Goal: Task Accomplishment & Management: Complete application form

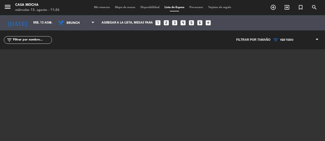
click at [197, 8] on span "Pre-acceso" at bounding box center [196, 7] width 19 height 3
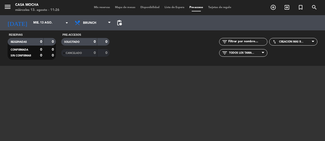
click at [217, 8] on span "Tarjetas de regalo" at bounding box center [220, 7] width 28 height 3
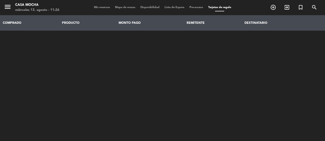
click at [194, 8] on span "Pre-acceso" at bounding box center [196, 7] width 19 height 3
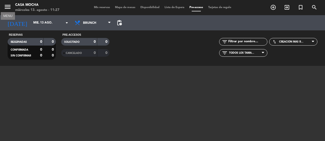
click at [5, 7] on icon "menu" at bounding box center [8, 7] width 8 height 8
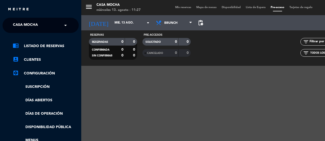
click at [44, 74] on link "settings_applications Configuración" at bounding box center [46, 74] width 66 height 6
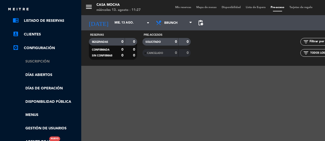
click at [45, 61] on link "Suscripción" at bounding box center [46, 62] width 66 height 6
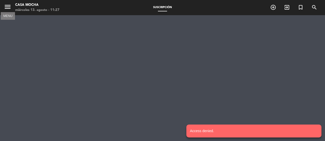
click at [8, 6] on icon "menu" at bounding box center [8, 7] width 8 height 8
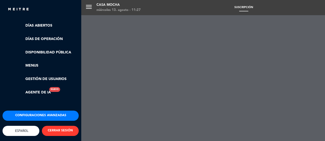
scroll to position [79, 0]
click at [11, 47] on ul "chrome_reader_mode Listado de Reservas account_box Clientes settings_applicatio…" at bounding box center [41, 31] width 76 height 127
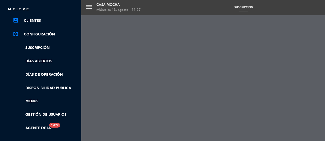
scroll to position [0, 0]
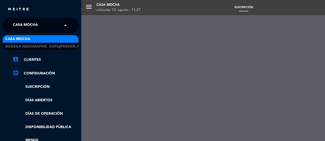
click at [58, 25] on input "text" at bounding box center [41, 25] width 62 height 11
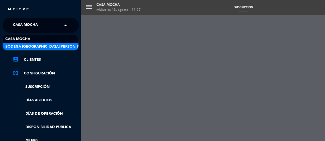
click at [31, 46] on span "Bodega [GEOGRAPHIC_DATA][PERSON_NAME]" at bounding box center [47, 47] width 84 height 6
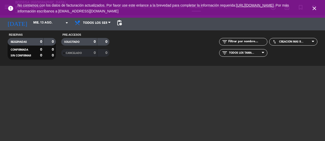
click at [314, 10] on icon "close" at bounding box center [314, 8] width 6 height 6
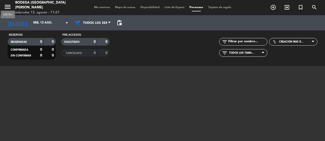
click at [7, 6] on icon "menu" at bounding box center [8, 7] width 8 height 8
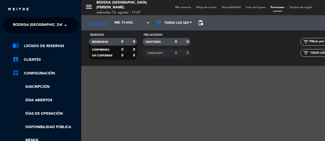
click at [44, 27] on span "Bodega [GEOGRAPHIC_DATA][PERSON_NAME]" at bounding box center [55, 25] width 84 height 11
click at [63, 25] on span at bounding box center [66, 25] width 9 height 11
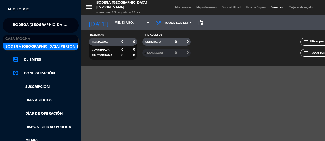
click at [64, 25] on span at bounding box center [66, 25] width 9 height 11
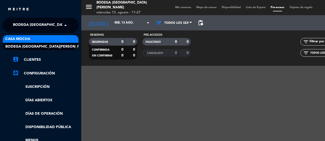
click at [41, 39] on div "Casa Mocha" at bounding box center [41, 39] width 76 height 8
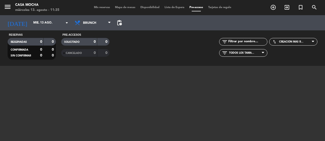
click at [25, 42] on span "RESERVADAS" at bounding box center [19, 42] width 16 height 3
click at [119, 7] on span "Mapa de mesas" at bounding box center [124, 7] width 25 height 3
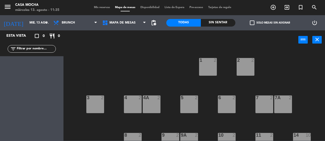
click at [186, 104] on div "5 2" at bounding box center [189, 105] width 18 height 18
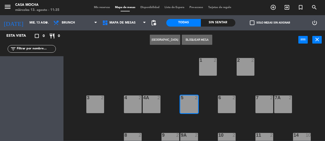
click at [163, 35] on button "[GEOGRAPHIC_DATA]" at bounding box center [165, 40] width 30 height 10
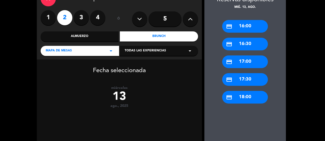
scroll to position [25, 0]
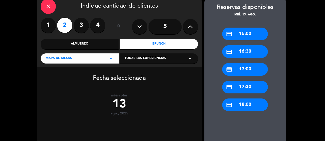
click at [99, 43] on div "Almuerzo" at bounding box center [80, 44] width 78 height 10
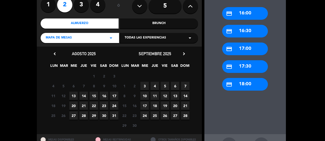
scroll to position [51, 0]
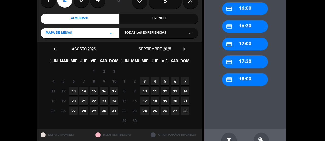
click at [73, 91] on span "13" at bounding box center [73, 91] width 8 height 8
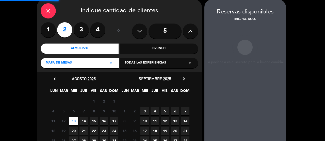
scroll to position [20, 0]
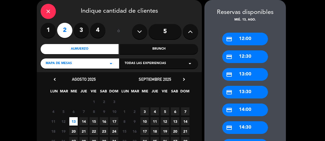
click at [243, 76] on div "credit_card 13:00" at bounding box center [245, 74] width 46 height 13
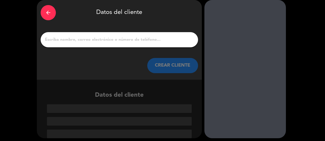
click at [97, 38] on input "1" at bounding box center [119, 39] width 150 height 7
paste input "[PERSON_NAME]"
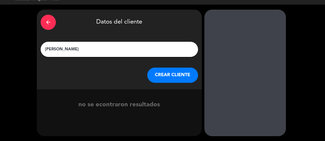
type input "[PERSON_NAME]"
click at [168, 76] on button "CREAR CLIENTE" at bounding box center [172, 75] width 51 height 15
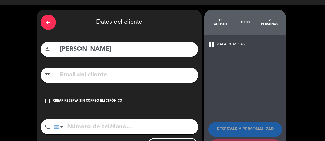
click at [130, 78] on input "text" at bounding box center [126, 75] width 135 height 10
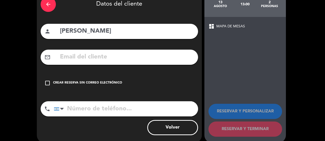
scroll to position [36, 0]
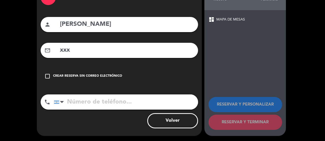
type input "xxx"
click at [84, 103] on input "tel" at bounding box center [126, 102] width 144 height 15
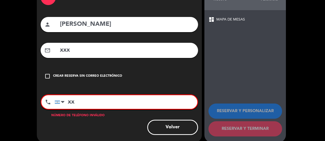
type input "xxx"
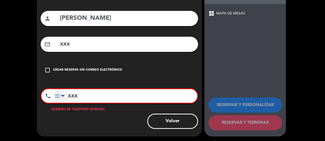
drag, startPoint x: 110, startPoint y: 97, endPoint x: 65, endPoint y: 94, distance: 44.8
click at [65, 94] on div "[GEOGRAPHIC_DATA] +1 [GEOGRAPHIC_DATA] +44 [GEOGRAPHIC_DATA] ([GEOGRAPHIC_DATA]…" at bounding box center [126, 96] width 143 height 14
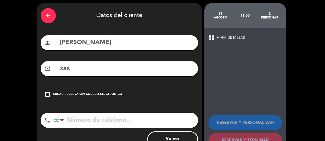
scroll to position [36, 0]
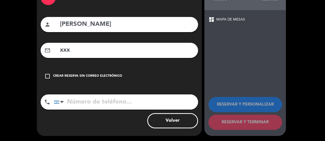
click at [168, 69] on div "check_box_outline_blank Crear reserva sin correo electrónico" at bounding box center [119, 76] width 157 height 15
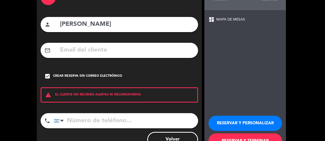
click at [130, 77] on div "check_box Crear reserva sin correo electrónico" at bounding box center [119, 76] width 157 height 15
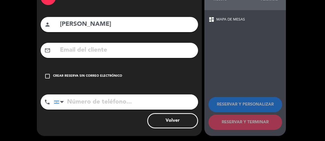
click at [141, 28] on input "[PERSON_NAME]" at bounding box center [126, 24] width 135 height 10
click at [148, 47] on input "text" at bounding box center [126, 50] width 135 height 10
click at [109, 53] on input "text" at bounding box center [126, 50] width 135 height 10
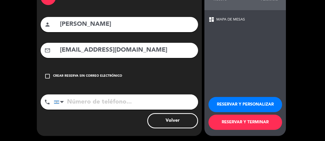
type input "[EMAIL_ADDRESS][DOMAIN_NAME]"
click at [108, 103] on input "tel" at bounding box center [126, 102] width 144 height 15
type input "3885926222"
click at [63, 26] on input "[PERSON_NAME]" at bounding box center [126, 24] width 135 height 10
type input "[PERSON_NAME]"
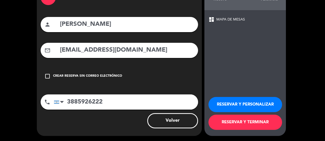
drag, startPoint x: 242, startPoint y: 106, endPoint x: 256, endPoint y: 45, distance: 62.4
click at [256, 45] on div "dashboard MAPA DE MESAS RESERVAR Y PERSONALIZAR RESERVAR Y TERMINAR" at bounding box center [244, 73] width 81 height 126
click at [252, 105] on button "RESERVAR Y PERSONALIZAR" at bounding box center [245, 104] width 74 height 15
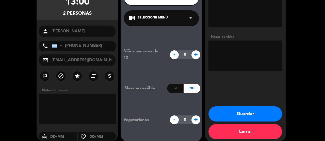
scroll to position [61, 0]
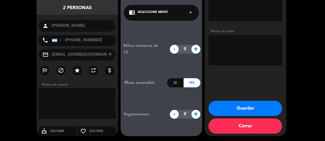
click at [66, 96] on textarea at bounding box center [77, 104] width 77 height 30
click at [56, 97] on textarea at bounding box center [77, 104] width 77 height 30
click at [176, 14] on div "chrome_reader_mode Seleccione Menú arrow_drop_down" at bounding box center [161, 12] width 75 height 15
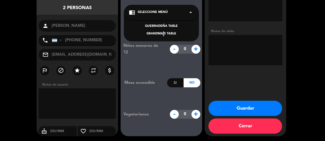
click at [162, 33] on div "GRANDMA'S TABLE" at bounding box center [161, 33] width 65 height 5
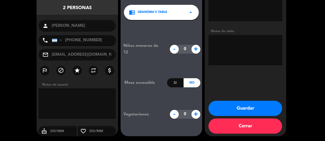
click at [76, 98] on textarea at bounding box center [77, 104] width 77 height 30
click at [73, 96] on textarea at bounding box center [77, 104] width 77 height 30
paste textarea "Confirmado y pagado $75,0000 mediante transferencia (07-08)"
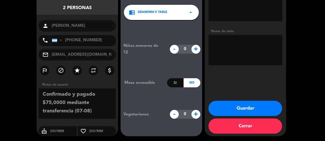
drag, startPoint x: 43, startPoint y: 95, endPoint x: 80, endPoint y: 98, distance: 36.9
click at [80, 98] on textarea at bounding box center [77, 104] width 77 height 30
drag, startPoint x: 87, startPoint y: 95, endPoint x: 117, endPoint y: 97, distance: 30.7
click at [117, 97] on div "Notas de usuario" at bounding box center [77, 101] width 81 height 39
type textarea "Pagado $75,0000 X transferencia (07-08)"
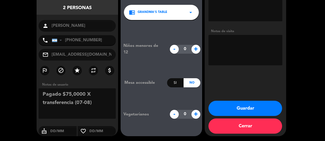
click at [239, 112] on button "Guardar" at bounding box center [245, 108] width 74 height 15
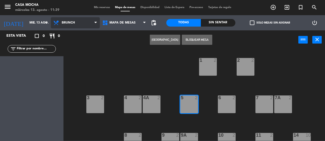
click at [81, 19] on span "Brunch" at bounding box center [75, 22] width 49 height 11
click at [159, 70] on div "1 2 2 2 3 2 4 2 4A 2 5 2 6 2 7 2 7A 2 8 2 9 2 9A 2 10 2 11 2 14 10 G12 10 CAVA 6" at bounding box center [196, 95] width 258 height 92
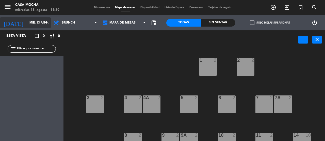
click at [27, 21] on input "mié. 13 ago." at bounding box center [47, 23] width 40 height 9
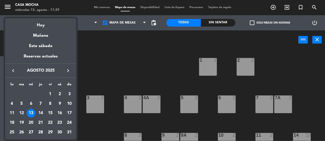
click at [32, 113] on div "13" at bounding box center [31, 113] width 9 height 9
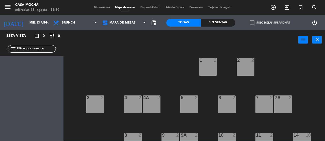
click at [190, 24] on div "Todas" at bounding box center [183, 23] width 35 height 8
click at [99, 8] on span "Mis reservas" at bounding box center [101, 7] width 21 height 3
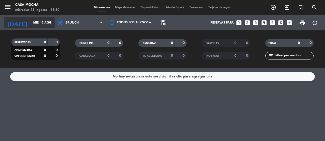
click at [37, 23] on input "mié. 13 ago." at bounding box center [51, 23] width 40 height 9
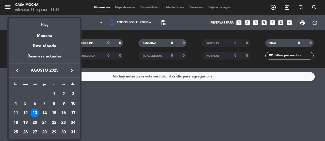
click at [37, 113] on div "13" at bounding box center [34, 113] width 9 height 9
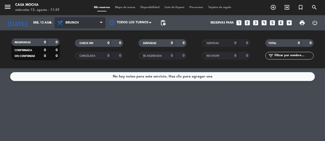
click at [90, 24] on span "Brunch" at bounding box center [80, 22] width 51 height 11
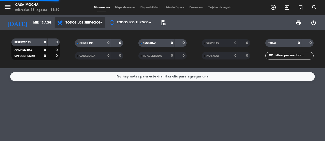
click at [83, 35] on div "menu Casa Mocha [DATE] 13. agosto - 11:39 Mis reservas Mapa de mesas Disponibil…" at bounding box center [162, 34] width 325 height 69
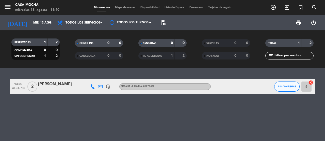
click at [307, 88] on input "5" at bounding box center [306, 87] width 10 height 10
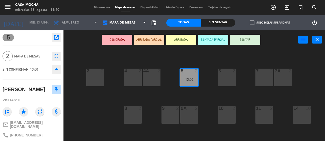
scroll to position [47, 0]
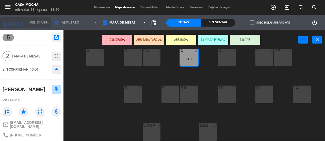
click at [27, 24] on input "mié. 13 ago." at bounding box center [47, 23] width 40 height 9
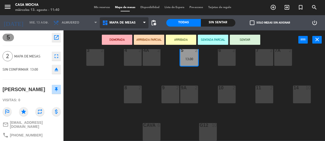
click at [127, 22] on span "MAPA DE MESAS" at bounding box center [122, 23] width 26 height 4
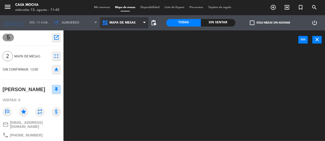
scroll to position [0, 0]
click at [120, 32] on ng-component "menu Casa Mocha [DATE] 13. agosto - 11:40 Mis reservas Mapa de mesas Disponibil…" at bounding box center [162, 70] width 325 height 141
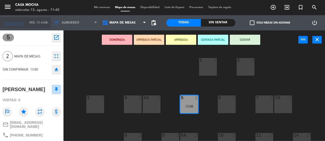
click at [6, 22] on icon "[DATE]" at bounding box center [13, 22] width 27 height 11
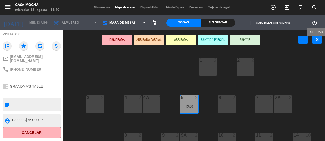
click at [318, 39] on icon "close" at bounding box center [317, 40] width 6 height 6
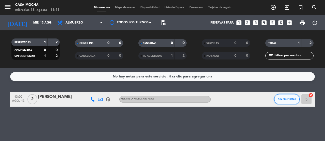
click at [287, 99] on span "SIN CONFIRMAR" at bounding box center [287, 99] width 18 height 3
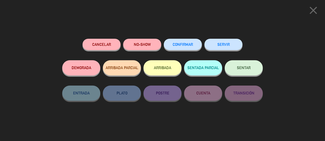
click at [177, 45] on span "CONFIRMAR" at bounding box center [183, 44] width 20 height 4
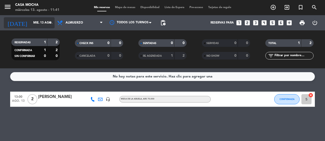
click at [31, 24] on input "mié. 13 ago." at bounding box center [51, 23] width 40 height 9
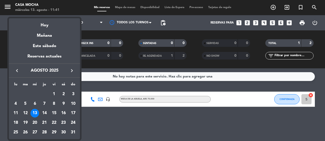
click at [33, 114] on div "13" at bounding box center [34, 113] width 9 height 9
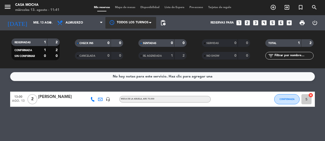
click at [123, 22] on div at bounding box center [130, 22] width 51 height 11
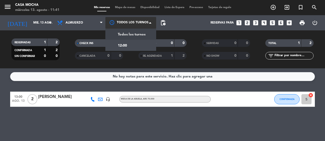
click at [123, 34] on span "Todos los turnos" at bounding box center [132, 35] width 28 height 6
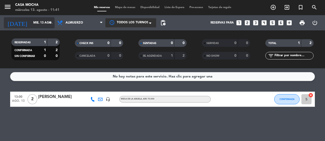
click at [32, 22] on input "mié. 13 ago." at bounding box center [51, 23] width 40 height 9
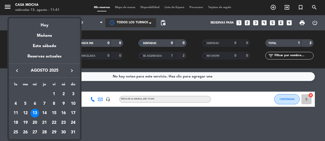
click at [34, 112] on div "13" at bounding box center [34, 113] width 9 height 9
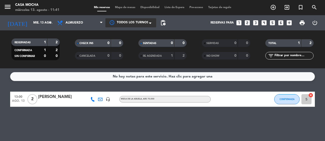
click at [145, 6] on span "Disponibilidad" at bounding box center [150, 7] width 24 height 3
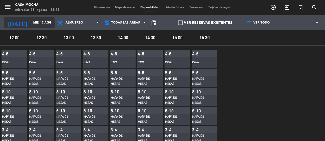
click at [31, 20] on input "mié. 13 ago." at bounding box center [51, 23] width 40 height 9
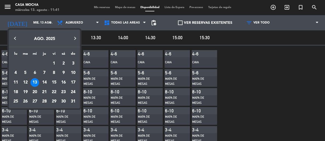
click at [34, 80] on div "13" at bounding box center [34, 82] width 9 height 9
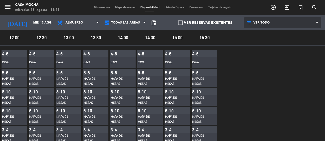
click at [261, 21] on span "VER TODO" at bounding box center [282, 22] width 77 height 11
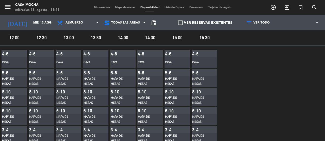
click at [92, 5] on div "Mis reservas Mapa de mesas Disponibilidad Lista de Espera Pre-acceso Tarjetas d…" at bounding box center [162, 7] width 142 height 5
click at [99, 9] on span "Mis reservas" at bounding box center [101, 7] width 21 height 3
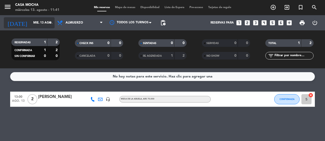
click at [31, 22] on input "mié. 13 ago." at bounding box center [51, 23] width 40 height 9
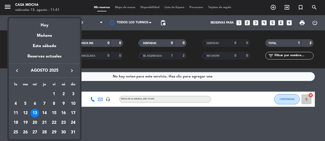
click at [34, 113] on div "13" at bounding box center [34, 113] width 9 height 9
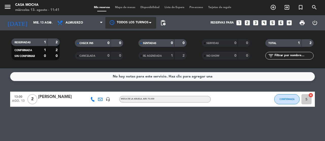
click at [130, 22] on div at bounding box center [130, 22] width 51 height 11
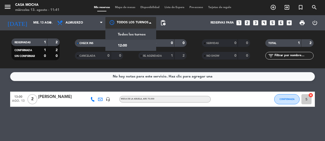
click at [136, 34] on span "Todos los turnos" at bounding box center [132, 35] width 28 height 6
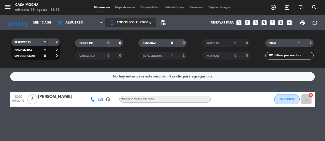
click at [150, 25] on span at bounding box center [151, 23] width 5 height 5
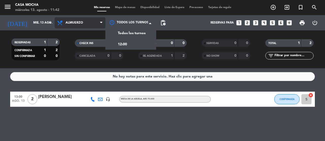
click at [83, 25] on span "Almuerzo" at bounding box center [80, 22] width 51 height 11
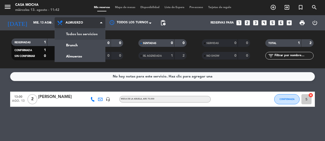
click at [82, 35] on div "menu Casa Mocha [DATE] 13. agosto - 11:42 Mis reservas Mapa de mesas Disponibil…" at bounding box center [162, 34] width 325 height 69
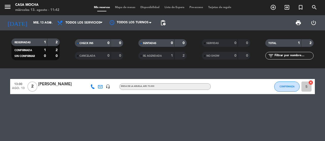
click at [128, 8] on span "Mapa de mesas" at bounding box center [124, 7] width 25 height 3
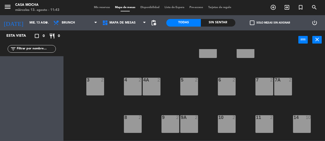
scroll to position [25, 0]
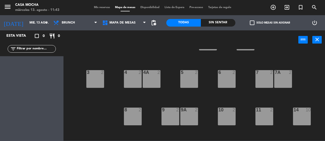
click at [266, 117] on div "11 2" at bounding box center [264, 117] width 18 height 18
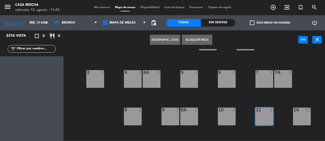
click at [163, 42] on button "[GEOGRAPHIC_DATA]" at bounding box center [165, 40] width 30 height 10
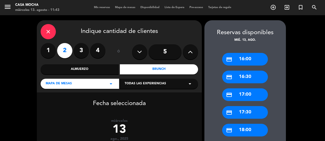
click at [95, 69] on div "Almuerzo" at bounding box center [80, 69] width 78 height 10
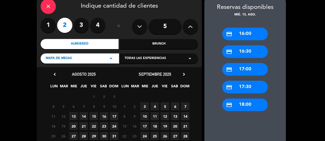
scroll to position [51, 0]
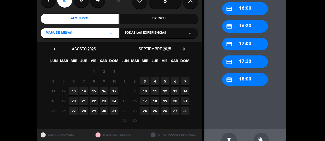
click at [73, 90] on span "13" at bounding box center [73, 91] width 8 height 8
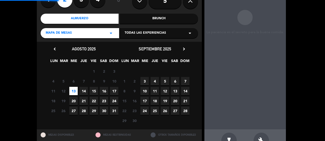
scroll to position [20, 0]
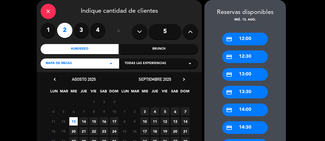
click at [169, 64] on div "Todas las experiencias arrow_drop_down" at bounding box center [159, 64] width 78 height 10
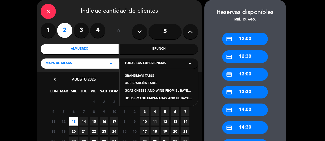
click at [142, 76] on div "GRANDMA'S TABLE" at bounding box center [159, 76] width 68 height 5
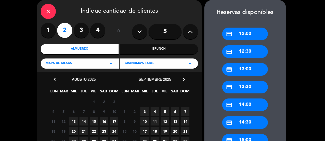
click at [74, 122] on span "13" at bounding box center [73, 122] width 8 height 8
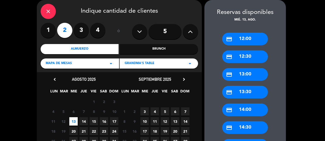
click at [245, 92] on div "credit_card 13:30" at bounding box center [245, 92] width 46 height 13
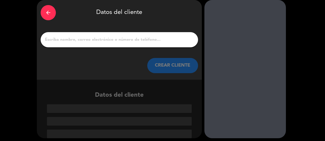
click at [115, 38] on input "1" at bounding box center [119, 39] width 150 height 7
paste input "[PERSON_NAME]"
type input "[PERSON_NAME]"
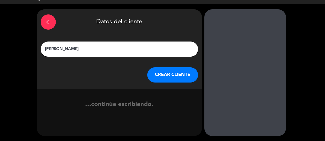
scroll to position [11, 0]
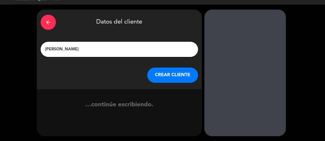
click at [113, 40] on div "arrow_back Datos del cliente [PERSON_NAME] CREAR CLIENTE" at bounding box center [119, 50] width 165 height 80
click at [164, 76] on button "CREAR CLIENTE" at bounding box center [172, 75] width 51 height 15
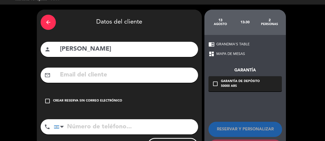
click at [132, 79] on input "text" at bounding box center [126, 75] width 135 height 10
type input "I"
type input "o"
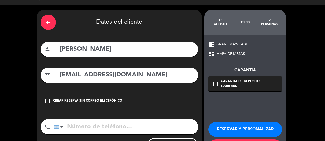
type input "[EMAIL_ADDRESS][DOMAIN_NAME]"
click at [106, 100] on div "Crear reserva sin correo electrónico" at bounding box center [87, 101] width 69 height 5
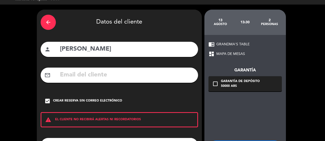
click at [107, 99] on div "Crear reserva sin correo electrónico" at bounding box center [87, 101] width 69 height 5
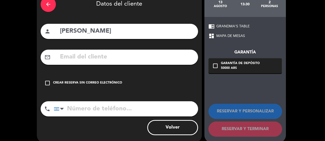
scroll to position [36, 0]
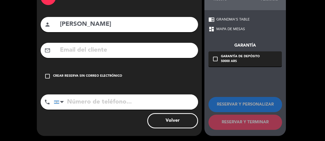
click at [104, 106] on input "tel" at bounding box center [126, 102] width 144 height 15
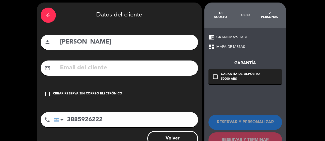
scroll to position [10, 0]
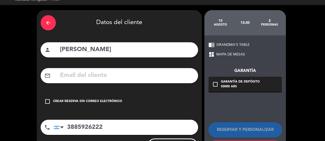
type input "3885926222"
click at [215, 86] on icon "check_box_outline_blank" at bounding box center [215, 84] width 6 height 6
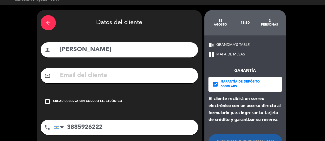
click at [215, 86] on icon "check_box" at bounding box center [215, 84] width 6 height 6
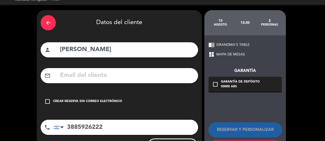
scroll to position [36, 0]
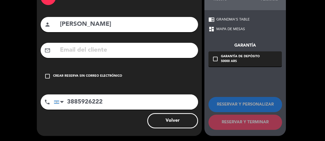
click at [155, 108] on input "3885926222" at bounding box center [126, 102] width 144 height 15
click at [141, 51] on input "text" at bounding box center [126, 50] width 135 height 10
click at [110, 53] on input "text" at bounding box center [126, 50] width 135 height 10
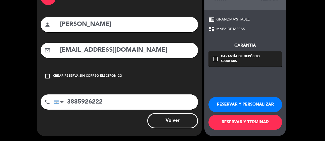
type input "[EMAIL_ADDRESS][DOMAIN_NAME]"
click at [242, 104] on button "RESERVAR Y PERSONALIZAR" at bounding box center [245, 104] width 74 height 15
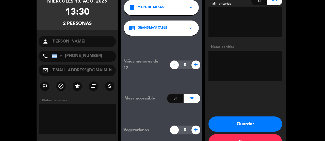
scroll to position [61, 0]
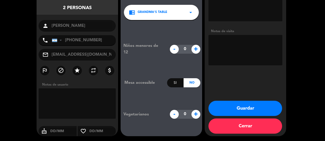
click at [90, 94] on textarea at bounding box center [77, 104] width 77 height 30
type textarea "b"
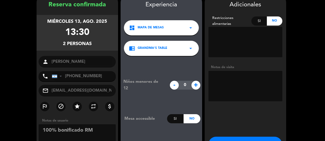
scroll to position [36, 0]
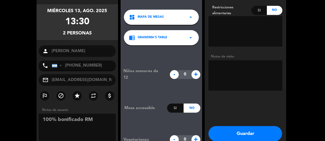
type textarea "100% bonificado RM"
click at [237, 65] on textarea at bounding box center [245, 75] width 74 height 30
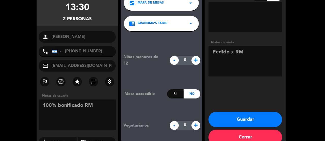
scroll to position [61, 0]
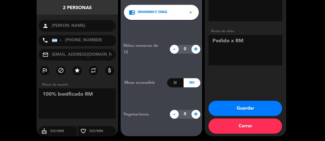
type textarea "Pedido x RM"
click at [246, 108] on button "Guardar" at bounding box center [245, 108] width 74 height 15
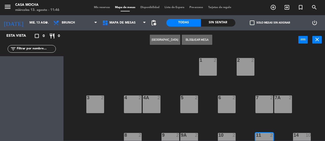
scroll to position [25, 0]
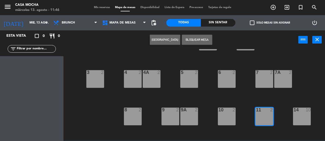
click at [204, 40] on button "Bloquear Mesa" at bounding box center [197, 40] width 30 height 10
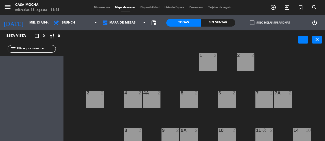
scroll to position [0, 0]
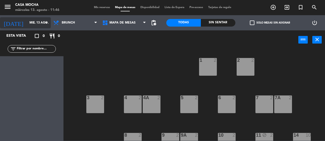
click at [27, 19] on input "mié. 13 ago." at bounding box center [47, 23] width 40 height 9
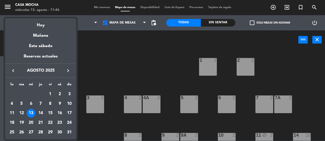
click at [28, 113] on div "13" at bounding box center [31, 113] width 9 height 9
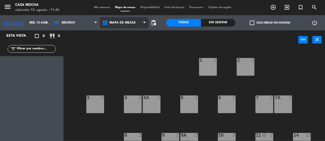
click at [126, 24] on span "MAPA DE MESAS" at bounding box center [122, 23] width 26 height 4
click at [130, 37] on ng-component "menu Casa Mocha [DATE] 13. agosto - 11:46 Mis reservas Mapa de mesas Disponibil…" at bounding box center [162, 70] width 325 height 141
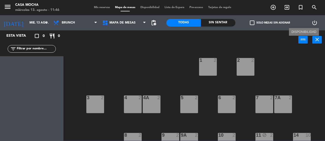
click at [303, 42] on icon "power_input" at bounding box center [303, 40] width 6 height 6
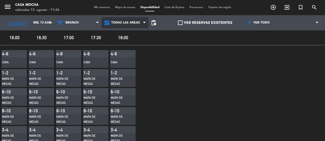
click at [136, 21] on span "Todas las áreas" at bounding box center [125, 23] width 29 height 4
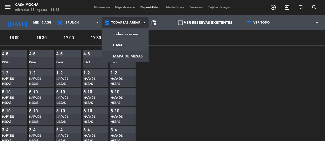
click at [126, 59] on main "menu Casa Mocha [DATE] 13. agosto - 11:46 Mis reservas Mapa de mesas Disponibil…" at bounding box center [162, 70] width 325 height 141
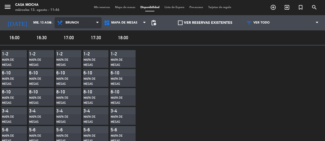
click at [78, 21] on span "Brunch" at bounding box center [78, 22] width 47 height 11
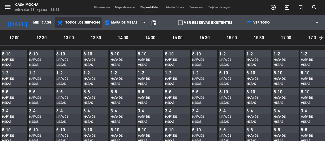
click at [80, 32] on main "menu Casa Mocha [DATE] 13. agosto - 11:46 Mis reservas Mapa de mesas Disponibil…" at bounding box center [162, 70] width 325 height 141
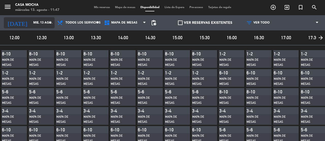
click at [31, 23] on input "mié. 13 ago." at bounding box center [51, 23] width 40 height 9
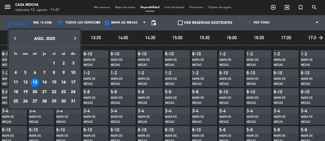
click at [34, 82] on div "13" at bounding box center [34, 82] width 9 height 9
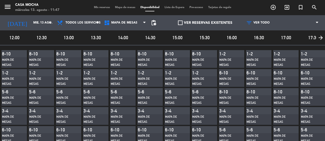
click at [193, 23] on label "VER RESERVAS EXISTENTES" at bounding box center [205, 23] width 54 height 6
click at [205, 23] on input "VER RESERVAS EXISTENTES" at bounding box center [205, 23] width 0 height 0
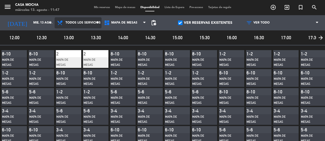
click at [86, 23] on span "Todos los servicios" at bounding box center [82, 23] width 35 height 4
click at [84, 36] on main "menu Casa Mocha [DATE] 13. agosto - 11:47 Mis reservas Mapa de mesas Disponibil…" at bounding box center [162, 70] width 325 height 141
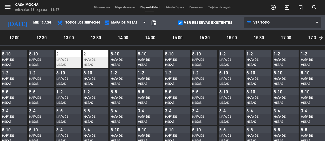
click at [259, 21] on span "VER TODO" at bounding box center [282, 22] width 77 height 11
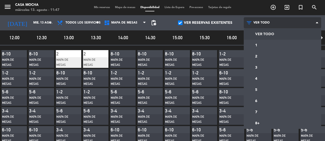
click at [264, 35] on main "menu Casa Mocha [DATE] 13. agosto - 11:47 Mis reservas Mapa de mesas Disponibil…" at bounding box center [162, 70] width 325 height 141
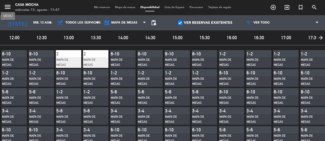
click at [8, 7] on icon "menu" at bounding box center [8, 7] width 8 height 8
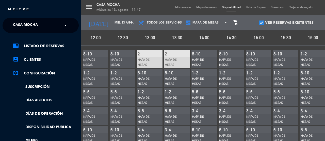
click at [179, 5] on div "menu Casa Mocha [DATE] 13. agosto - 11:47 Mis reservas Mapa de mesas Disponibil…" at bounding box center [243, 70] width 325 height 141
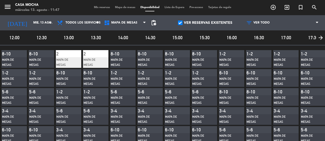
click at [97, 8] on span "Mis reservas" at bounding box center [101, 7] width 21 height 3
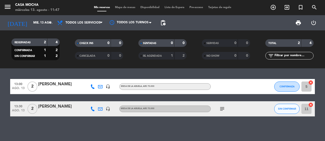
click at [150, 9] on div "Mis reservas Mapa de mesas Disponibilidad Lista de Espera Pre-acceso Tarjetas d…" at bounding box center [162, 7] width 142 height 5
click at [150, 7] on span "Disponibilidad" at bounding box center [150, 7] width 24 height 3
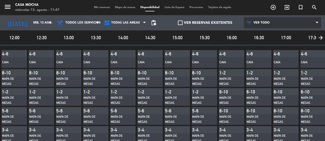
click at [254, 20] on span "VER TODO" at bounding box center [282, 22] width 77 height 11
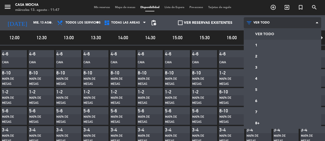
click at [256, 24] on span "VER TODO" at bounding box center [261, 23] width 16 height 4
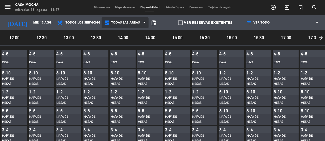
click at [138, 24] on span "Todas las áreas" at bounding box center [125, 23] width 29 height 4
click at [130, 36] on main "menu Casa Mocha [DATE] 13. agosto - 11:48 Mis reservas Mapa de mesas Disponibil…" at bounding box center [162, 70] width 325 height 141
click at [130, 24] on span "Todas las áreas" at bounding box center [125, 23] width 29 height 4
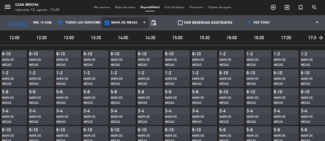
click at [128, 56] on main "menu Casa Mocha [DATE] 13. agosto - 11:48 Mis reservas Mapa de mesas Disponibil…" at bounding box center [162, 70] width 325 height 141
click at [96, 8] on span "Mis reservas" at bounding box center [101, 7] width 21 height 3
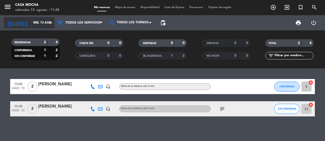
click at [31, 23] on input "mié. 13 ago." at bounding box center [51, 23] width 40 height 9
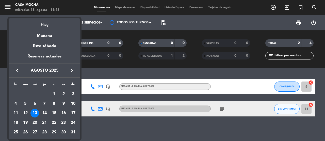
click at [35, 113] on div "13" at bounding box center [34, 113] width 9 height 9
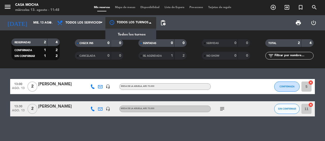
click at [126, 24] on div at bounding box center [130, 22] width 51 height 11
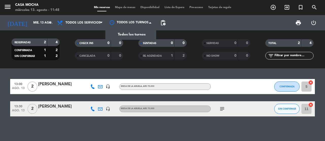
click at [113, 10] on div "menu Casa Mocha [DATE] 13. agosto - 11:48 Mis reservas Mapa de mesas Disponibil…" at bounding box center [162, 7] width 325 height 15
click at [119, 7] on span "Mapa de mesas" at bounding box center [124, 7] width 25 height 3
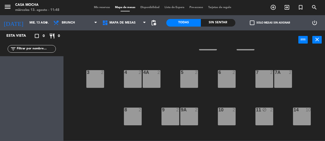
scroll to position [47, 0]
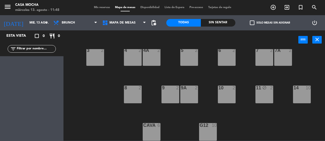
click at [261, 96] on div "11 block 2" at bounding box center [264, 95] width 18 height 18
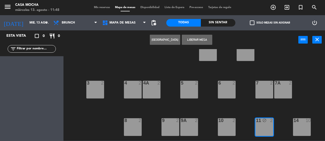
scroll to position [25, 0]
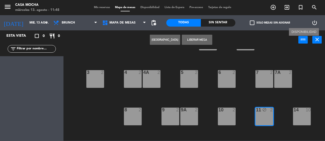
click at [305, 42] on icon "power_input" at bounding box center [303, 40] width 6 height 6
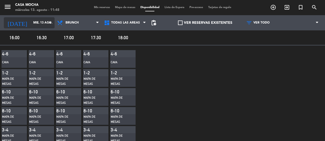
click at [31, 22] on input "mié. 13 ago." at bounding box center [51, 23] width 40 height 9
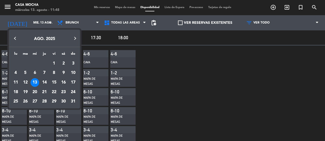
click at [35, 81] on div "13" at bounding box center [34, 82] width 9 height 9
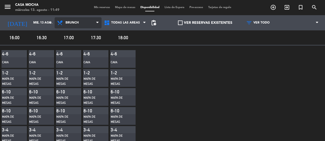
click at [83, 23] on span "Brunch" at bounding box center [78, 22] width 47 height 11
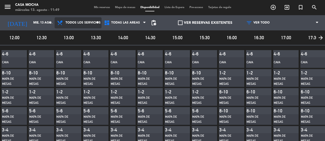
click at [85, 35] on main "menu Casa Mocha [DATE] 13. agosto - 11:49 Mis reservas Mapa de mesas Disponibil…" at bounding box center [162, 70] width 325 height 141
click at [200, 23] on label "VER RESERVAS EXISTENTES" at bounding box center [205, 23] width 54 height 6
click at [205, 23] on input "VER RESERVAS EXISTENTES" at bounding box center [205, 23] width 0 height 0
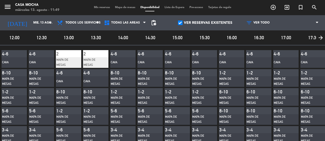
click at [93, 62] on div "MAPA DE MESAS" at bounding box center [93, 63] width 18 height 10
drag, startPoint x: 99, startPoint y: 58, endPoint x: 95, endPoint y: 64, distance: 7.2
click at [95, 64] on div "MAPA DE MESAS" at bounding box center [93, 63] width 18 height 10
click at [119, 10] on div "Mis reservas Mapa de mesas Disponibilidad Lista de Espera Pre-acceso Tarjetas d…" at bounding box center [162, 7] width 142 height 5
click at [195, 8] on span "Pre-acceso" at bounding box center [196, 7] width 19 height 3
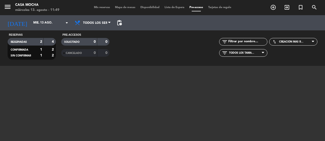
click at [102, 6] on span "Mis reservas" at bounding box center [101, 7] width 21 height 3
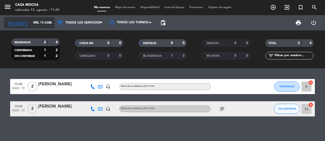
click at [31, 23] on input "mié. 13 ago." at bounding box center [51, 23] width 40 height 9
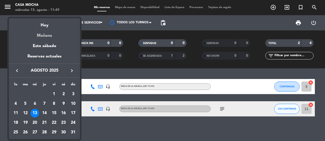
click at [50, 36] on div "Mañana" at bounding box center [44, 34] width 71 height 10
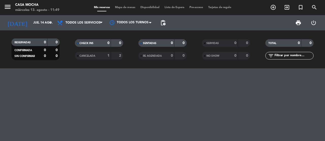
click at [27, 41] on span "RESERVADAS" at bounding box center [22, 42] width 16 height 3
click at [31, 26] on input "jue. 14 ago." at bounding box center [51, 23] width 40 height 9
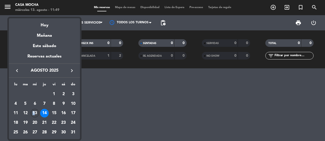
click at [33, 113] on div "13" at bounding box center [34, 113] width 9 height 9
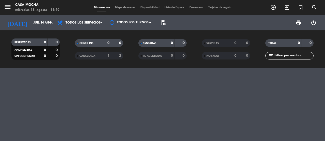
type input "mié. 13 ago."
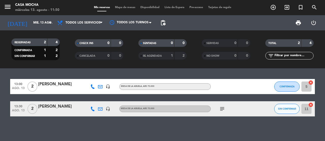
click at [224, 110] on icon "subject" at bounding box center [222, 109] width 6 height 6
click at [173, 108] on div "MESA DE LA ABUELA , ARS 75.000" at bounding box center [164, 109] width 91 height 7
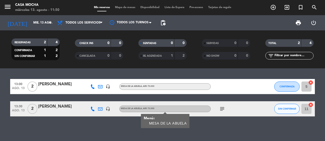
click at [155, 123] on div "MESA DE LA ABUELA" at bounding box center [168, 123] width 38 height 5
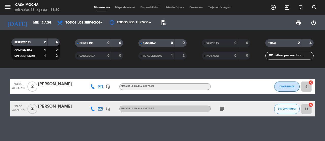
click at [155, 110] on div "MESA DE LA ABUELA , ARS 75.000" at bounding box center [164, 109] width 91 height 7
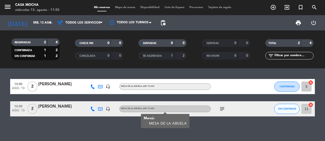
click at [221, 110] on icon "subject" at bounding box center [222, 109] width 6 height 6
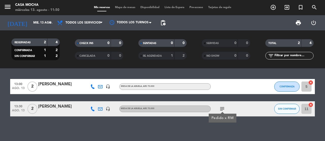
click at [113, 127] on div "13:00 [DATE] 2 [PERSON_NAME] headset_mic MESA DE LA ABUELA , ARS 75.000 CONFIRM…" at bounding box center [162, 105] width 325 height 73
click at [107, 110] on icon "headset_mic" at bounding box center [108, 109] width 5 height 5
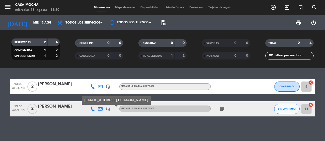
click at [98, 110] on icon at bounding box center [100, 109] width 5 height 5
click at [108, 110] on icon "headset_mic" at bounding box center [108, 109] width 5 height 5
click at [106, 87] on icon "headset_mic" at bounding box center [108, 87] width 5 height 5
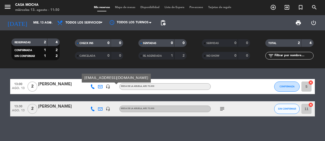
click at [105, 126] on div "13:00 [DATE] 2 [PERSON_NAME] headset_mic [EMAIL_ADDRESS][DOMAIN_NAME] [GEOGRAPH…" at bounding box center [162, 105] width 325 height 73
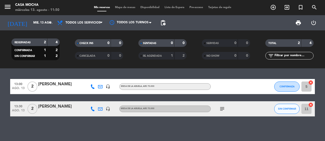
click at [306, 110] on input "11" at bounding box center [306, 109] width 10 height 10
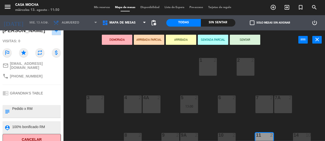
scroll to position [63, 0]
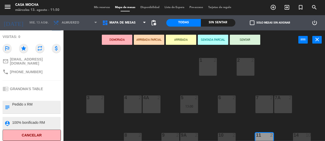
click at [36, 120] on textarea at bounding box center [36, 123] width 48 height 6
drag, startPoint x: 51, startPoint y: 119, endPoint x: 31, endPoint y: 122, distance: 20.0
click at [11, 120] on div "person_pin" at bounding box center [32, 123] width 58 height 13
click at [96, 69] on div "1 2 2 2 3 2 4 2 4A 2 5 2 13:00 6 2 7 2 7A 2 8 2 9 2 9A 2 10 2 11 2 13:30 14 10 …" at bounding box center [196, 95] width 258 height 92
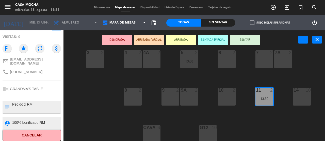
scroll to position [47, 0]
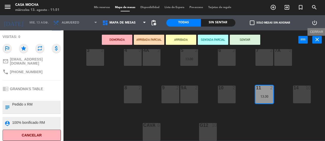
click at [318, 42] on icon "close" at bounding box center [317, 40] width 6 height 6
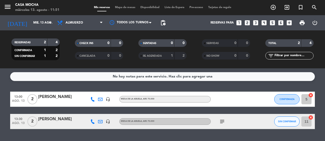
click at [145, 120] on div "MESA DE LA ABUELA , ARS 75.000" at bounding box center [138, 121] width 34 height 3
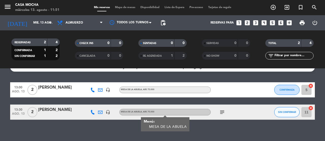
scroll to position [13, 0]
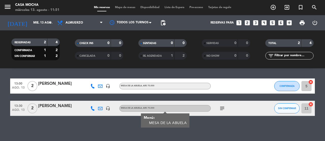
click at [154, 124] on div "MESA DE LA ABUELA" at bounding box center [168, 123] width 38 height 5
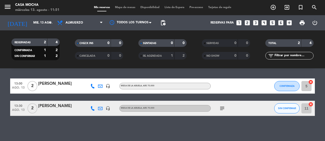
click at [155, 109] on div "MESA DE LA ABUELA , ARS 75.000" at bounding box center [164, 108] width 91 height 7
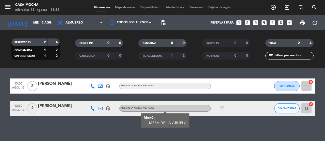
click at [218, 124] on div "No hay notas para este servicio. Haz clic para agregar una 13:00 [DATE] 2 [PERS…" at bounding box center [162, 105] width 325 height 73
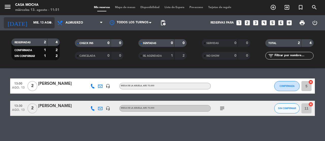
click at [33, 22] on input "mié. 13 ago." at bounding box center [51, 23] width 40 height 9
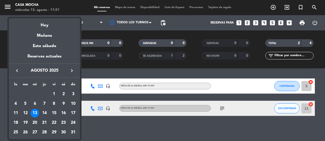
click at [37, 114] on div "13" at bounding box center [34, 113] width 9 height 9
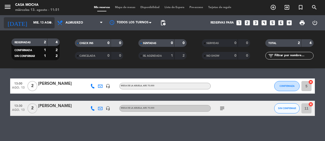
click at [31, 24] on input "mié. 13 ago." at bounding box center [51, 23] width 40 height 9
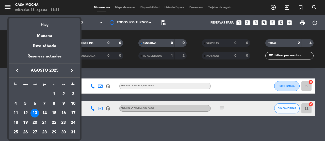
click at [36, 111] on div "13" at bounding box center [34, 113] width 9 height 9
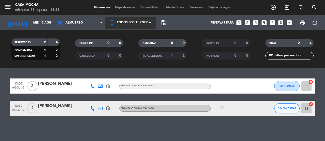
click at [125, 23] on div at bounding box center [130, 22] width 51 height 11
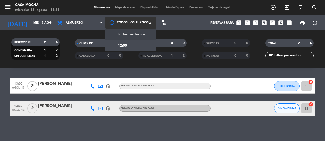
click at [127, 34] on span "Todos los turnos" at bounding box center [132, 35] width 28 height 6
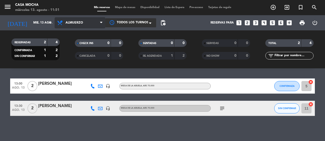
click at [80, 23] on span "Almuerzo" at bounding box center [74, 23] width 18 height 4
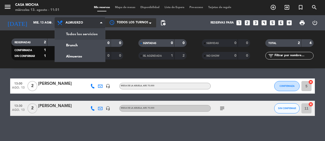
click at [81, 35] on div "menu Casa Mocha [DATE] 13. agosto - 11:51 Mis reservas Mapa de mesas Disponibil…" at bounding box center [162, 34] width 325 height 69
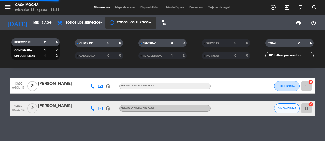
scroll to position [1, 0]
click at [122, 8] on span "Mapa de mesas" at bounding box center [124, 7] width 25 height 3
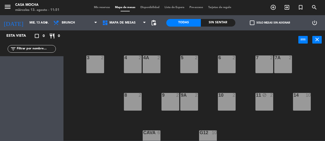
scroll to position [47, 0]
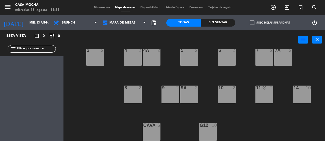
click at [28, 49] on input "text" at bounding box center [35, 49] width 39 height 6
click at [39, 47] on input "text" at bounding box center [35, 49] width 39 height 6
click at [61, 37] on div "Esta vista crop_square 0 restaurant 0" at bounding box center [31, 35] width 63 height 11
click at [57, 37] on div "crop_square 0 restaurant 0" at bounding box center [49, 36] width 24 height 6
click at [38, 36] on icon "crop_square" at bounding box center [37, 36] width 6 height 6
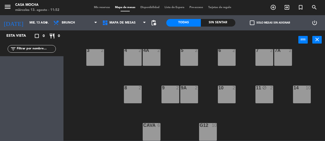
click at [36, 37] on icon "crop_square" at bounding box center [37, 36] width 6 height 6
click at [21, 38] on div "Esta vista" at bounding box center [20, 36] width 34 height 6
click at [24, 48] on input "text" at bounding box center [35, 49] width 39 height 6
click at [47, 53] on div "filter_list" at bounding box center [32, 49] width 48 height 8
click at [43, 49] on input "text" at bounding box center [35, 49] width 39 height 6
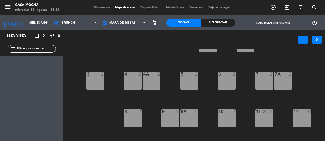
scroll to position [0, 0]
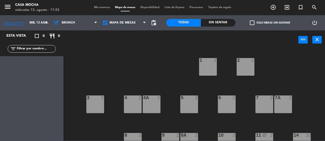
click at [196, 23] on div "Todas" at bounding box center [183, 23] width 35 height 8
click at [210, 24] on div "Sin sentar" at bounding box center [218, 23] width 35 height 8
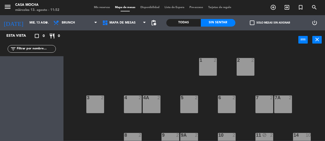
click at [220, 24] on div "Sin sentar" at bounding box center [218, 23] width 35 height 8
click at [177, 23] on div "Todas" at bounding box center [183, 23] width 35 height 8
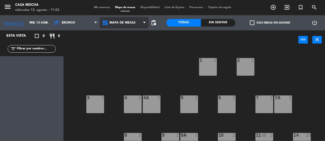
click at [134, 22] on span "MAPA DE MESAS" at bounding box center [122, 23] width 26 height 4
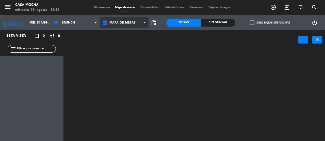
click at [134, 32] on ng-component "menu Casa Mocha [DATE] 13. agosto - 11:52 Mis reservas Mapa de mesas Disponibil…" at bounding box center [162, 70] width 325 height 141
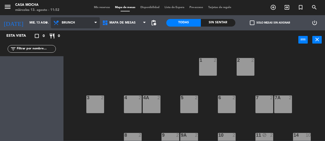
click at [86, 23] on span "Brunch" at bounding box center [75, 22] width 49 height 11
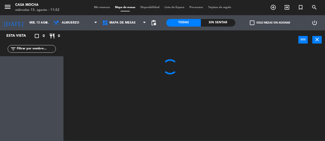
click at [85, 47] on ng-component "menu Casa Mocha [DATE] 13. agosto - 11:52 Mis reservas Mapa de mesas Disponibil…" at bounding box center [162, 70] width 325 height 141
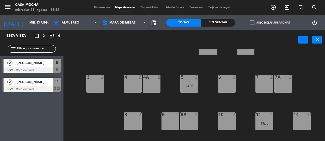
scroll to position [25, 0]
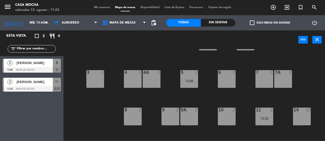
click at [36, 112] on div "Esta vista crop_square 2 restaurant 4 filter_list 2 [PERSON_NAME] 13:00 MAPA DE…" at bounding box center [31, 85] width 63 height 111
click at [27, 25] on input "mié. 13 ago." at bounding box center [47, 23] width 40 height 9
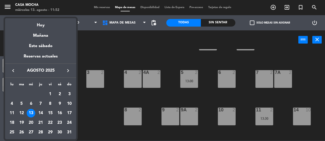
click at [29, 114] on div "13" at bounding box center [31, 113] width 9 height 9
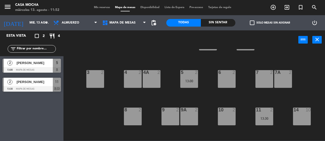
scroll to position [47, 0]
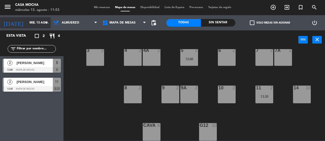
click at [27, 23] on input "mié. 13 ago." at bounding box center [47, 23] width 40 height 9
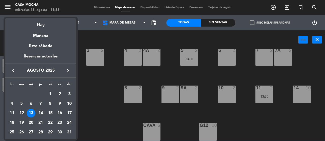
click at [29, 112] on div "13" at bounding box center [31, 113] width 9 height 9
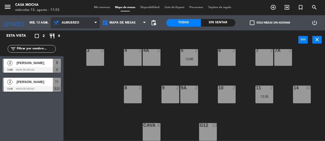
click at [65, 22] on span "Almuerzo" at bounding box center [71, 23] width 18 height 4
click at [73, 46] on ng-component "menu Casa Mocha [DATE] 13. agosto - 11:53 Mis reservas Mapa de mesas Disponibil…" at bounding box center [162, 70] width 325 height 141
click at [134, 101] on div "8 2" at bounding box center [133, 95] width 18 height 18
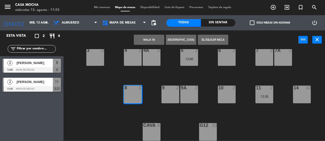
click at [97, 11] on div "menu Casa Mocha [DATE] 13. agosto - 11:53 Mis reservas Mapa de mesas Disponibil…" at bounding box center [162, 7] width 325 height 15
click at [97, 8] on span "Mis reservas" at bounding box center [101, 7] width 21 height 3
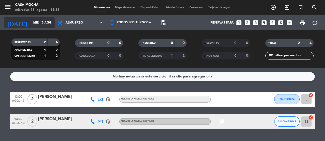
click at [31, 20] on input "mié. 13 ago." at bounding box center [51, 23] width 40 height 9
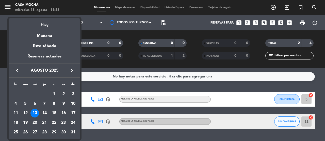
click at [36, 112] on div "13" at bounding box center [34, 113] width 9 height 9
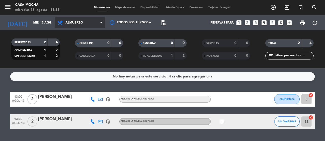
click at [76, 21] on span "Almuerzo" at bounding box center [80, 22] width 51 height 11
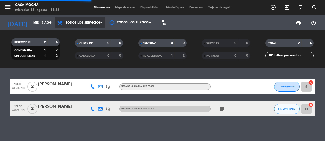
drag, startPoint x: 79, startPoint y: 34, endPoint x: 79, endPoint y: 21, distance: 13.7
click at [79, 28] on span "Todos los servicios Todos los servicios Brunch Almuerzo" at bounding box center [80, 22] width 51 height 11
click at [78, 22] on span "Todos los servicios" at bounding box center [82, 23] width 35 height 4
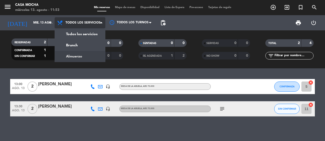
click at [80, 57] on div "menu Casa Mocha [DATE] 13. agosto - 11:53 Mis reservas Mapa de mesas Disponibil…" at bounding box center [162, 34] width 325 height 69
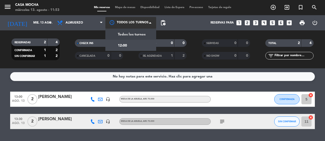
click at [139, 24] on div at bounding box center [130, 22] width 51 height 11
click at [133, 34] on span "Todos los turnos" at bounding box center [132, 35] width 28 height 6
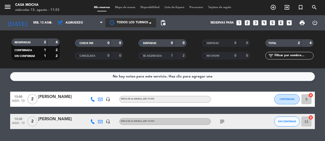
click at [127, 8] on span "Mapa de mesas" at bounding box center [124, 7] width 25 height 3
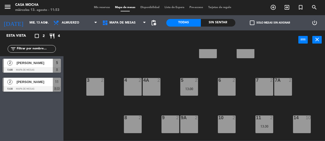
scroll to position [25, 0]
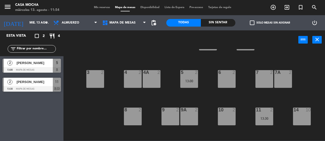
click at [135, 121] on div "8 2" at bounding box center [133, 117] width 18 height 18
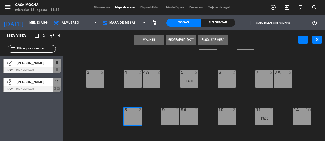
click at [152, 41] on button "WALK IN" at bounding box center [149, 40] width 30 height 10
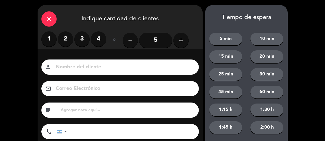
click at [79, 65] on input at bounding box center [123, 67] width 137 height 9
type input "100% bonificado RM"
click at [106, 63] on input "100% bonificado RM" at bounding box center [123, 67] width 137 height 9
drag, startPoint x: 108, startPoint y: 66, endPoint x: 45, endPoint y: 63, distance: 63.0
click at [45, 63] on div "person 100% bonificado RM" at bounding box center [119, 67] width 157 height 15
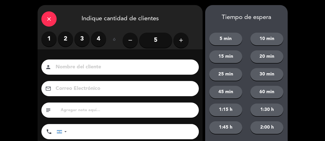
click at [101, 66] on input at bounding box center [123, 67] width 137 height 9
type input "[PERSON_NAME]"
click at [95, 85] on input at bounding box center [123, 89] width 137 height 9
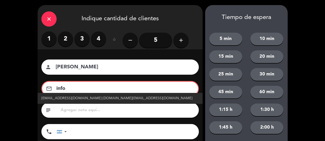
type input "info"
click at [134, 98] on link "[EMAIL_ADDRESS][DOMAIN_NAME] [DOMAIN_NAME][EMAIL_ADDRESS][DOMAIN_NAME]" at bounding box center [119, 99] width 157 height 6
type input "[EMAIL_ADDRESS][DOMAIN_NAME]"
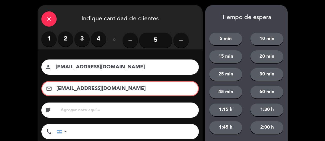
drag, startPoint x: 126, startPoint y: 65, endPoint x: 34, endPoint y: 66, distance: 92.4
click at [34, 66] on div "close Indique cantidad de clientes 1 2 3 4 ó remove 5 add Nombre del cliente pe…" at bounding box center [162, 86] width 325 height 172
type input "[PERSON_NAME]"
click at [94, 111] on input "text" at bounding box center [127, 110] width 135 height 7
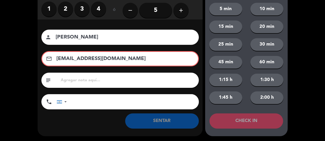
scroll to position [30, 0]
click at [95, 103] on input "tel" at bounding box center [135, 101] width 127 height 15
type input "3885926222"
click at [85, 78] on input "text" at bounding box center [127, 80] width 135 height 7
click at [105, 81] on input "text" at bounding box center [127, 80] width 135 height 7
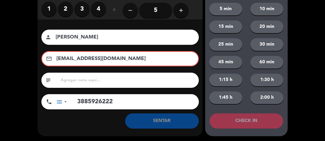
click at [105, 81] on input "text" at bounding box center [127, 80] width 135 height 7
paste input "100% bonificado RM"
click at [94, 81] on input "100% bonificado RM" at bounding box center [127, 80] width 135 height 7
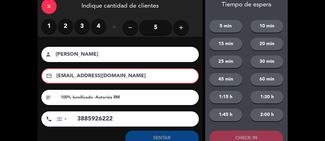
scroll to position [5, 0]
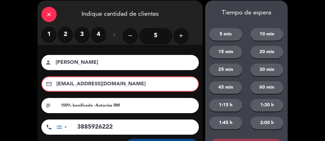
type input "100% bonificado -Autoriza RM"
click at [67, 38] on label "2" at bounding box center [65, 34] width 15 height 15
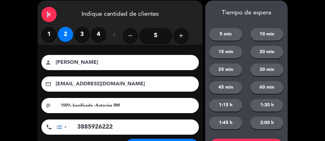
click at [46, 15] on icon "close" at bounding box center [49, 14] width 6 height 6
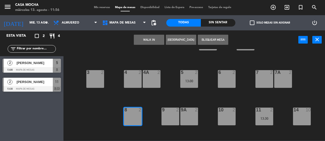
click at [184, 39] on button "[GEOGRAPHIC_DATA]" at bounding box center [181, 40] width 30 height 10
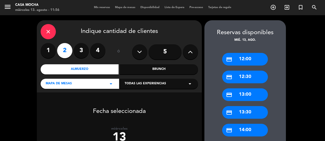
click at [169, 70] on div "Brunch" at bounding box center [159, 69] width 78 height 10
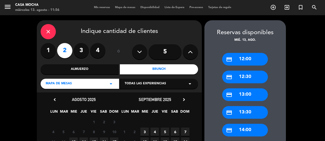
click at [95, 68] on div "Almuerzo" at bounding box center [80, 69] width 78 height 10
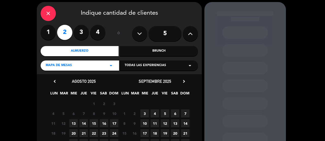
scroll to position [51, 0]
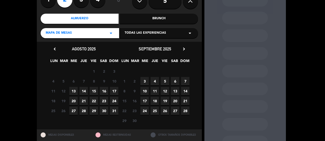
click at [107, 33] on div "MAPA DE MESAS arrow_drop_down" at bounding box center [80, 33] width 78 height 10
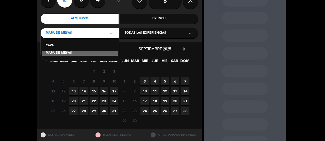
click at [93, 53] on div "MAPA DE MESAS" at bounding box center [80, 53] width 76 height 5
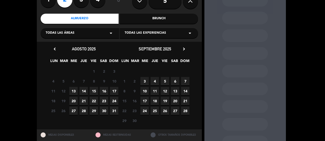
click at [73, 90] on span "13" at bounding box center [73, 91] width 8 height 8
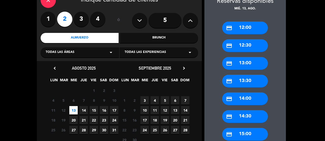
scroll to position [46, 0]
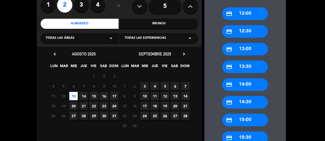
click at [242, 66] on div "credit_card 13:30" at bounding box center [245, 67] width 46 height 13
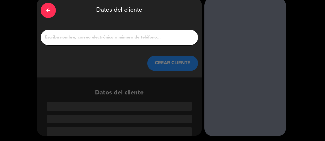
scroll to position [22, 0]
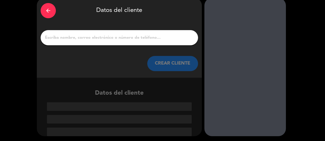
click at [117, 35] on input "1" at bounding box center [119, 37] width 150 height 7
click at [47, 10] on icon "arrow_back" at bounding box center [48, 11] width 6 height 6
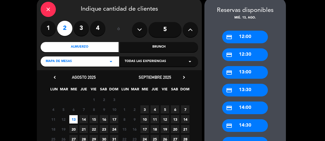
click at [175, 48] on div "Brunch" at bounding box center [159, 47] width 78 height 10
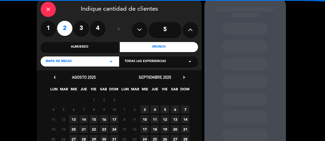
click at [94, 45] on div "Almuerzo" at bounding box center [80, 47] width 78 height 10
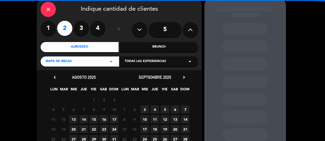
click at [162, 63] on span "Todas las experiencias" at bounding box center [145, 61] width 41 height 5
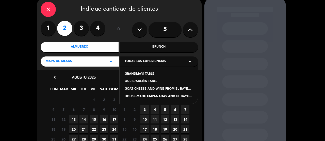
click at [141, 75] on div "GRANDMA'S TABLE" at bounding box center [159, 74] width 68 height 5
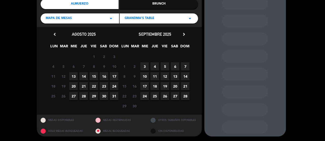
click at [74, 77] on span "13" at bounding box center [73, 76] width 8 height 8
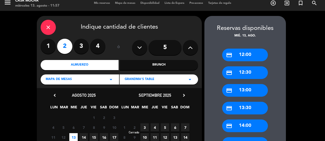
scroll to position [30, 0]
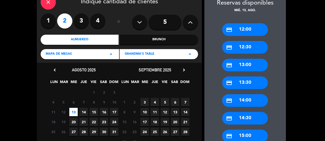
click at [241, 85] on div "credit_card 13:30" at bounding box center [245, 83] width 46 height 13
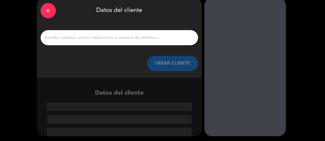
click at [99, 36] on input "1" at bounding box center [119, 37] width 150 height 7
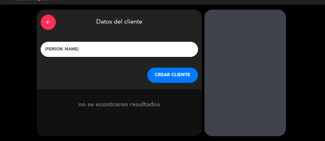
type input "[PERSON_NAME]"
click at [181, 74] on button "CREAR CLIENTE" at bounding box center [172, 75] width 51 height 15
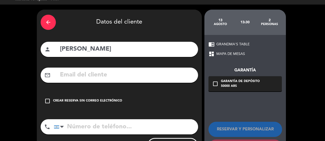
click at [140, 75] on input "text" at bounding box center [126, 75] width 135 height 10
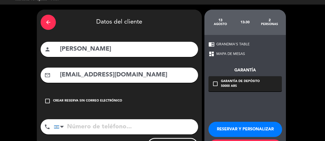
type input "[EMAIL_ADDRESS][DOMAIN_NAME]"
click at [87, 51] on input "[PERSON_NAME]" at bounding box center [126, 49] width 135 height 10
type input "[PERSON_NAME]"
click at [93, 126] on input "tel" at bounding box center [126, 127] width 144 height 15
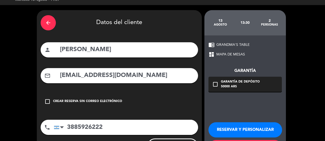
scroll to position [36, 0]
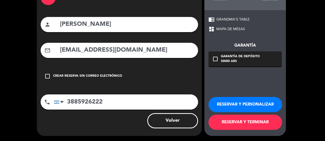
type input "3885926222"
click at [237, 105] on button "RESERVAR Y PERSONALIZAR" at bounding box center [245, 104] width 74 height 15
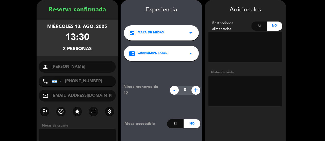
scroll to position [46, 0]
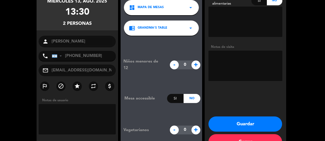
click at [248, 58] on textarea at bounding box center [245, 66] width 74 height 30
click at [60, 111] on textarea at bounding box center [77, 119] width 77 height 30
paste textarea "100% bonificado RM"
click at [85, 109] on textarea at bounding box center [77, 119] width 77 height 30
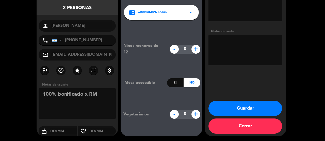
scroll to position [36, 0]
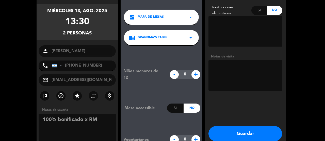
type textarea "100% bonificado x RM"
click at [262, 11] on div "Si" at bounding box center [258, 10] width 15 height 9
click at [231, 25] on textarea at bounding box center [245, 31] width 74 height 30
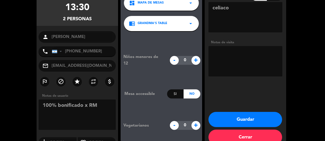
scroll to position [61, 0]
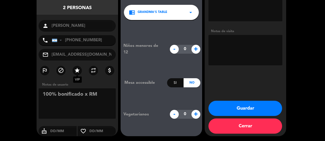
type textarea "celiaco"
click at [77, 72] on icon "star" at bounding box center [77, 71] width 6 height 6
drag, startPoint x: 42, startPoint y: 95, endPoint x: 121, endPoint y: 104, distance: 78.7
click at [121, 104] on booking-confirmed "Reserva confirmada [DATE] 13:30 2 personas person [PERSON_NAME] phone [GEOGRAPH…" at bounding box center [162, 48] width 315 height 178
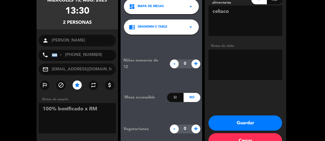
scroll to position [36, 0]
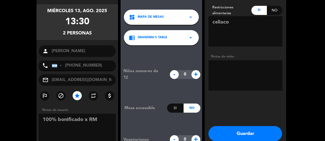
click at [247, 132] on button "Guardar" at bounding box center [245, 133] width 74 height 15
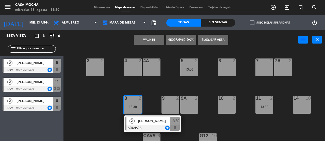
scroll to position [47, 0]
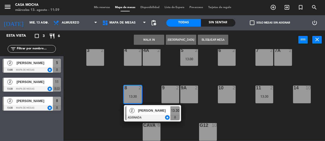
click at [91, 91] on div "1 2 2 2 3 2 4 2 4A 2 5 2 13:00 6 2 7 2 7A 2 8 2 13:30 2 [PERSON_NAME] ASIGNADA …" at bounding box center [196, 95] width 258 height 92
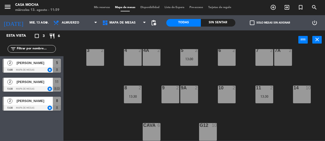
click at [167, 8] on span "Lista de Espera" at bounding box center [174, 7] width 25 height 3
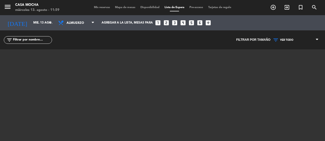
click at [105, 8] on span "Mis reservas" at bounding box center [101, 7] width 21 height 3
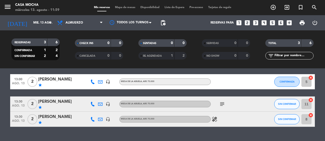
scroll to position [25, 0]
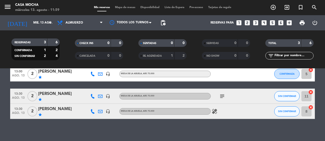
click at [216, 113] on icon "healing" at bounding box center [214, 112] width 6 height 6
click at [226, 113] on div "healing celiaco" at bounding box center [234, 111] width 46 height 15
click at [223, 96] on icon "subject" at bounding box center [222, 96] width 6 height 6
click at [252, 99] on div "subject Pedido x RM" at bounding box center [234, 96] width 46 height 15
click at [312, 92] on icon "cancel" at bounding box center [310, 92] width 5 height 5
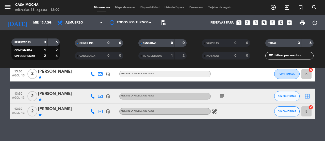
click at [307, 96] on icon "border_all" at bounding box center [307, 96] width 6 height 6
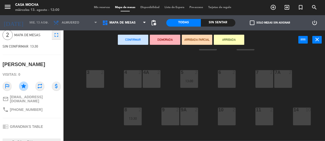
scroll to position [59, 0]
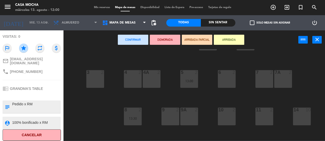
click at [33, 134] on button "Cancelar" at bounding box center [32, 135] width 58 height 11
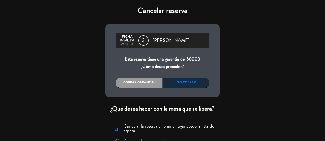
click at [186, 84] on div "No cobrar" at bounding box center [186, 83] width 46 height 10
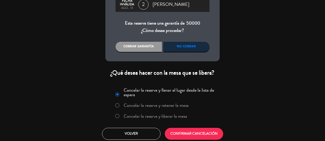
scroll to position [38, 0]
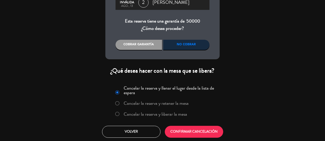
click at [185, 45] on div "No cobrar" at bounding box center [186, 45] width 46 height 10
click at [198, 133] on button "CONFIRMAR CANCELACIÓN" at bounding box center [194, 132] width 58 height 12
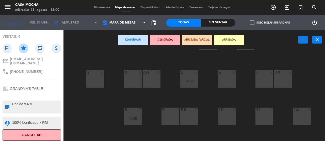
click at [34, 133] on button "Cancelar" at bounding box center [32, 135] width 58 height 11
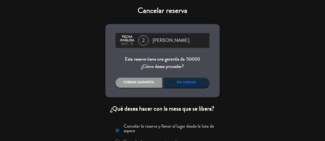
click at [39, 41] on div "Cancelar reserva Fecha inválida ago., 13 2 [PERSON_NAME] Esta reserva tiene una…" at bounding box center [162, 70] width 325 height 141
drag, startPoint x: 40, startPoint y: 31, endPoint x: 29, endPoint y: 9, distance: 24.4
click at [34, 18] on div "Cancelar reserva Fecha inválida ago., 13 2 [PERSON_NAME] Esta reserva tiene una…" at bounding box center [162, 70] width 325 height 141
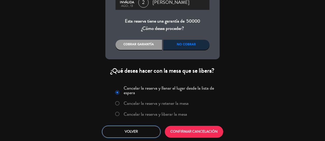
click at [122, 131] on button "Volver" at bounding box center [131, 132] width 58 height 12
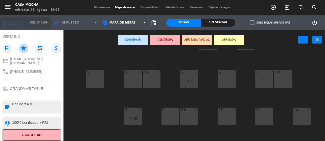
click at [29, 23] on input "mié. 13 ago." at bounding box center [47, 23] width 40 height 9
click at [93, 8] on span "Mis reservas" at bounding box center [101, 7] width 21 height 3
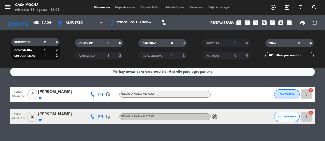
scroll to position [13, 0]
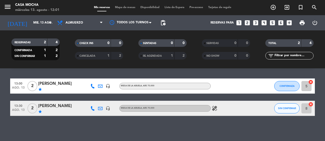
click at [48, 106] on div "[PERSON_NAME]" at bounding box center [59, 106] width 43 height 7
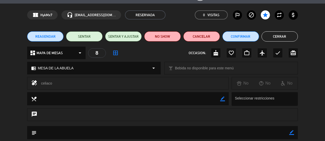
scroll to position [25, 0]
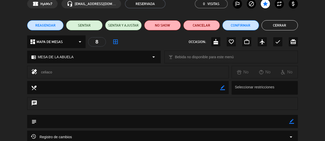
click at [122, 89] on textarea at bounding box center [129, 87] width 184 height 13
click at [64, 72] on div "celiaco" at bounding box center [133, 72] width 184 height 7
click at [159, 87] on textarea at bounding box center [129, 87] width 184 height 13
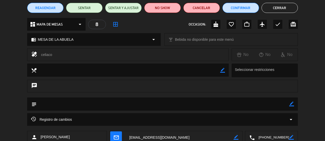
scroll to position [51, 0]
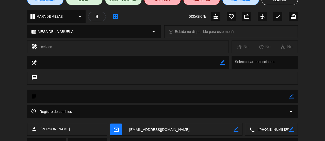
click at [92, 96] on textarea at bounding box center [163, 96] width 253 height 13
click at [42, 96] on textarea at bounding box center [163, 96] width 253 height 13
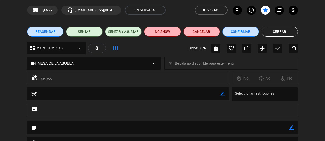
scroll to position [25, 0]
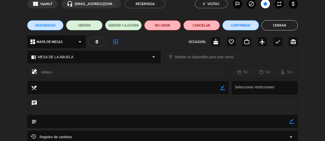
click at [91, 88] on textarea at bounding box center [129, 87] width 184 height 13
click at [222, 89] on icon "border_color" at bounding box center [222, 88] width 5 height 5
drag, startPoint x: 63, startPoint y: 89, endPoint x: 34, endPoint y: 87, distance: 29.3
click at [33, 88] on div "local_dining" at bounding box center [128, 87] width 202 height 13
type textarea "1 pax sin sal + 1 pax celiaco"
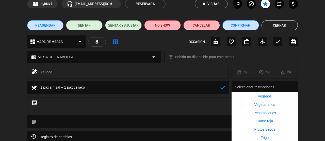
click at [272, 90] on div at bounding box center [266, 88] width 64 height 10
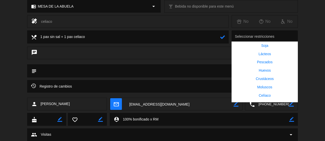
scroll to position [64, 0]
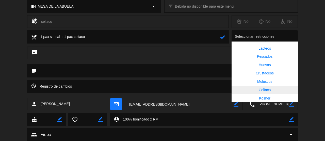
click at [287, 89] on div "Celíaco" at bounding box center [264, 90] width 66 height 8
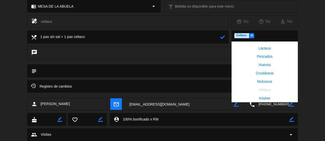
click at [160, 49] on div "chat" at bounding box center [162, 53] width 271 height 13
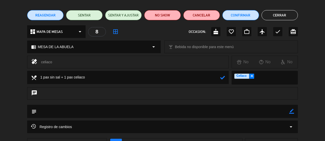
scroll to position [25, 0]
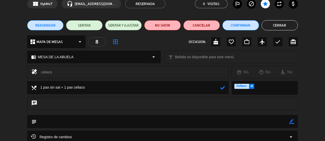
click at [92, 76] on div "celiaco" at bounding box center [133, 72] width 184 height 7
click at [73, 104] on div "chat" at bounding box center [162, 103] width 271 height 13
click at [55, 102] on div "chat" at bounding box center [162, 103] width 271 height 13
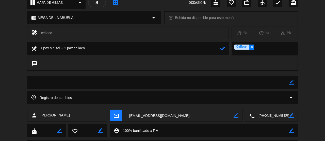
scroll to position [76, 0]
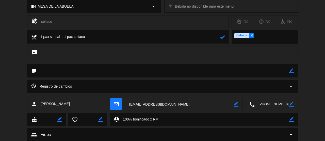
click at [86, 73] on textarea at bounding box center [163, 70] width 253 height 13
click at [86, 71] on textarea at bounding box center [163, 70] width 253 height 13
click at [59, 71] on textarea at bounding box center [163, 70] width 253 height 13
click at [291, 72] on icon "border_color" at bounding box center [291, 71] width 5 height 5
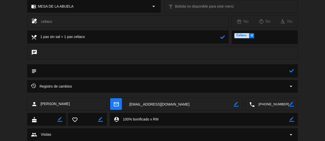
click at [64, 73] on textarea at bounding box center [163, 70] width 253 height 13
paste textarea "100% bonificado RM"
click at [67, 73] on textarea at bounding box center [163, 70] width 253 height 13
type textarea "100% bonificado x RM"
click at [86, 85] on div "Registro de cambios arrow_drop_down" at bounding box center [162, 87] width 263 height 6
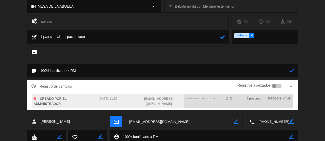
click at [120, 72] on textarea at bounding box center [163, 70] width 253 height 13
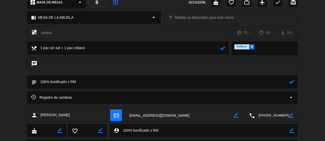
scroll to position [41, 0]
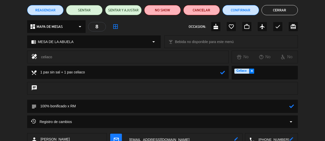
click at [37, 10] on span "REAGENDAR" at bounding box center [45, 10] width 20 height 5
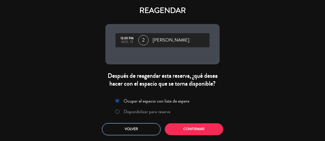
click at [144, 128] on button "Volver" at bounding box center [131, 130] width 58 height 12
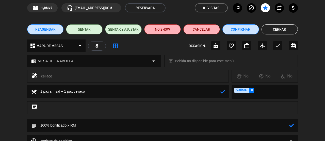
scroll to position [0, 0]
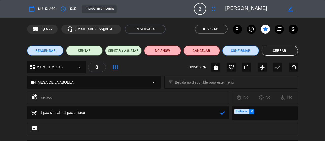
click at [287, 53] on button "Cerrar" at bounding box center [279, 51] width 37 height 10
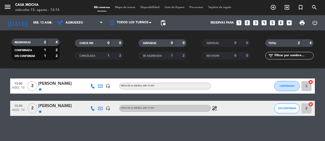
click at [216, 110] on icon "healing" at bounding box center [214, 109] width 6 height 6
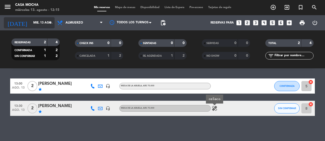
click at [32, 24] on input "mié. 13 ago." at bounding box center [51, 23] width 40 height 9
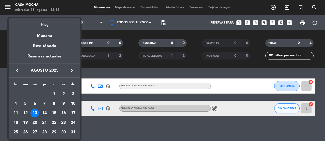
click at [43, 112] on div "14" at bounding box center [44, 113] width 9 height 9
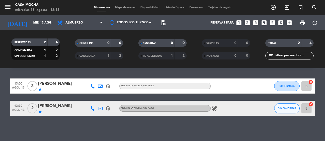
type input "jue. 14 ago."
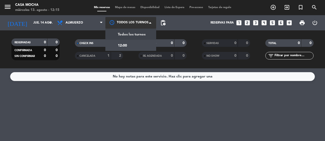
click at [126, 23] on div at bounding box center [130, 22] width 51 height 11
click at [131, 35] on span "Todos los turnos" at bounding box center [132, 35] width 28 height 6
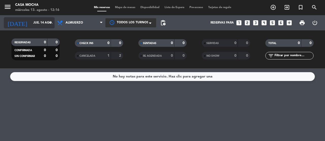
click at [31, 20] on input "jue. 14 ago." at bounding box center [51, 23] width 40 height 9
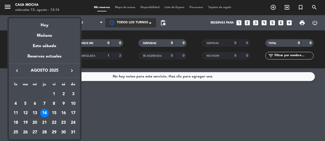
click at [43, 112] on div "14" at bounding box center [44, 113] width 9 height 9
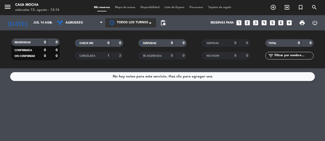
click at [120, 8] on span "Mapa de mesas" at bounding box center [124, 7] width 25 height 3
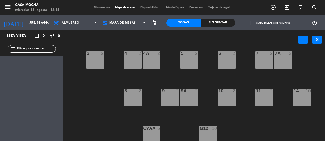
scroll to position [47, 0]
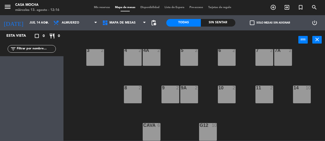
click at [134, 92] on div "8 2" at bounding box center [133, 95] width 18 height 18
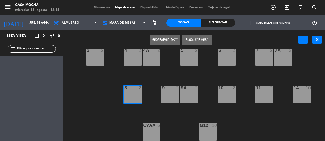
click at [161, 40] on button "[GEOGRAPHIC_DATA]" at bounding box center [165, 40] width 30 height 10
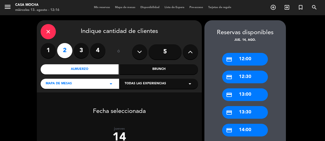
click at [93, 69] on div "Almuerzo" at bounding box center [80, 69] width 78 height 10
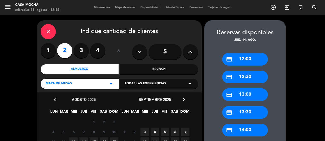
click at [158, 85] on span "Todas las experiencias" at bounding box center [145, 83] width 41 height 5
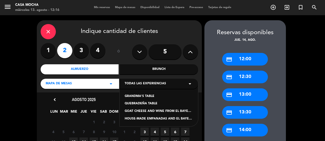
click at [150, 96] on div "GRANDMA'S TABLE" at bounding box center [159, 96] width 68 height 5
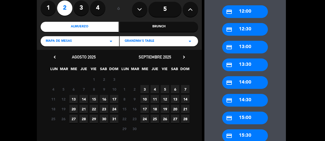
scroll to position [51, 0]
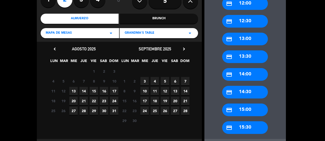
click at [245, 74] on div "credit_card 14:00" at bounding box center [245, 74] width 46 height 13
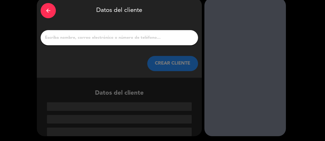
click at [112, 39] on input "1" at bounding box center [119, 37] width 150 height 7
paste input "[PERSON_NAME]"
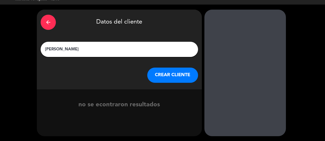
type input "[PERSON_NAME]"
click at [49, 22] on icon "arrow_back" at bounding box center [48, 22] width 6 height 6
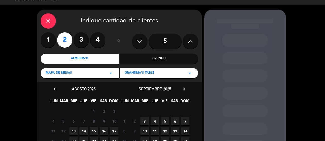
click at [46, 19] on icon "close" at bounding box center [48, 21] width 6 height 6
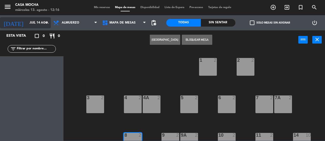
click at [28, 24] on input "jue. 14 ago." at bounding box center [47, 23] width 40 height 9
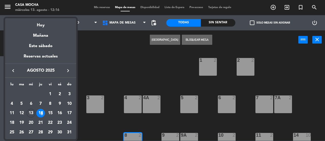
click at [41, 113] on div "14" at bounding box center [40, 113] width 9 height 9
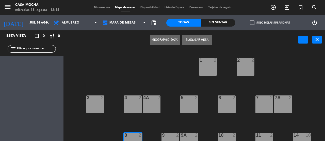
click at [122, 6] on span "Mapa de mesas" at bounding box center [124, 7] width 25 height 3
click at [122, 8] on span "Mapa de mesas" at bounding box center [124, 7] width 25 height 3
click at [126, 25] on span "MAPA DE MESAS" at bounding box center [124, 22] width 49 height 11
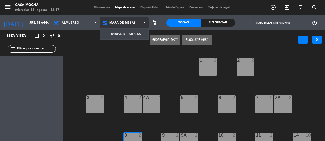
click at [127, 34] on ng-component "menu Casa Mocha [DATE] 13. agosto - 12:17 Mis reservas Mapa de mesas Disponibil…" at bounding box center [162, 70] width 325 height 141
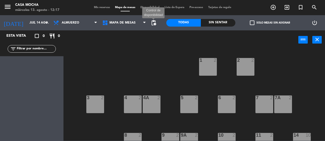
click at [155, 23] on span "pending_actions" at bounding box center [154, 23] width 6 height 6
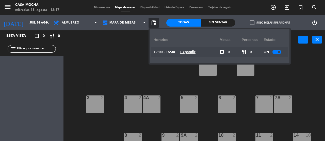
click at [145, 67] on div "1 2 2 2 3 2 4 2 4A 2 5 2 6 2 7 2 7A 2 8 2 9 2 9A 2 10 2 11 2 14 10 G12 10 CAVA 6" at bounding box center [196, 95] width 258 height 92
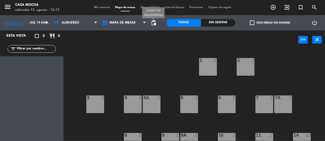
click at [152, 23] on span "pending_actions" at bounding box center [154, 23] width 6 height 6
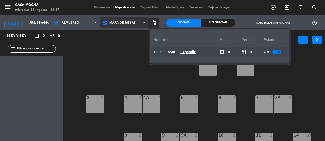
click at [118, 26] on span "MAPA DE MESAS" at bounding box center [124, 22] width 49 height 11
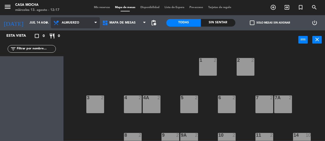
click at [75, 22] on span "Almuerzo" at bounding box center [71, 23] width 18 height 4
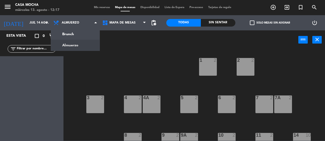
click at [123, 60] on div "1 2 2 2 3 2 4 2 4A 2 5 2 6 2 7 2 7A 2 8 2 9 2 9A 2 10 2 11 2 14 10 G12 10 CAVA 6" at bounding box center [196, 95] width 258 height 92
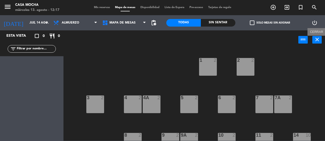
click at [317, 41] on icon "close" at bounding box center [317, 40] width 6 height 6
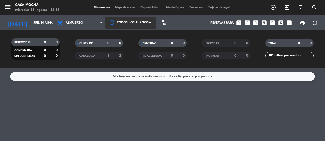
click at [137, 22] on div at bounding box center [130, 22] width 51 height 11
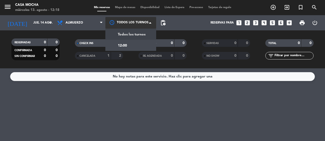
click at [137, 36] on span "Todos los turnos" at bounding box center [132, 35] width 28 height 6
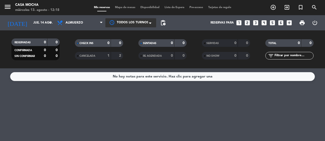
click at [127, 8] on span "Mapa de mesas" at bounding box center [124, 7] width 25 height 3
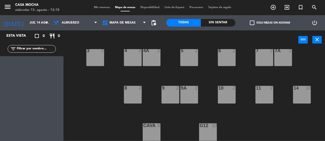
scroll to position [47, 0]
click at [306, 101] on div "14 10" at bounding box center [302, 95] width 18 height 18
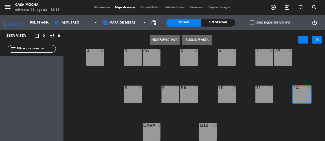
click at [120, 16] on div "MAPA DE MESAS MAPA DE MESAS MAPA DE MESAS" at bounding box center [124, 22] width 49 height 15
click at [120, 22] on span "MAPA DE MESAS" at bounding box center [122, 23] width 26 height 4
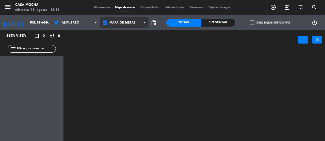
scroll to position [0, 0]
click at [133, 35] on ng-component "menu Casa Mocha [DATE] 13. agosto - 12:18 Mis reservas Mapa de mesas Disponibil…" at bounding box center [162, 70] width 325 height 141
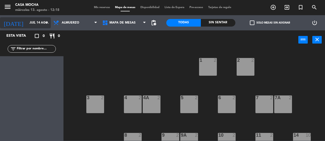
click at [27, 22] on input "jue. 14 ago." at bounding box center [47, 23] width 40 height 9
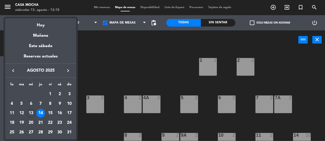
click at [41, 112] on div "14" at bounding box center [40, 113] width 9 height 9
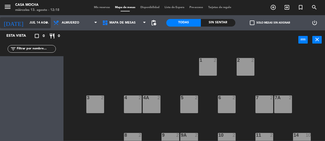
click at [32, 23] on input "jue. 14 ago." at bounding box center [47, 23] width 40 height 9
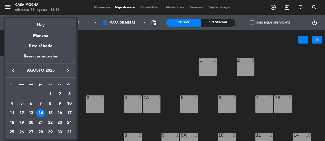
click at [42, 112] on div "14" at bounding box center [40, 113] width 9 height 9
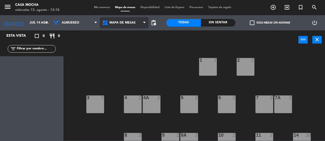
click at [121, 25] on span "MAPA DE MESAS" at bounding box center [124, 22] width 49 height 11
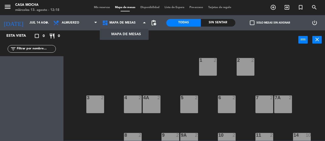
click at [126, 34] on ng-component "menu Casa Mocha [DATE] 13. agosto - 12:18 Mis reservas Mapa de mesas Disponibil…" at bounding box center [162, 70] width 325 height 141
click at [146, 8] on span "Disponibilidad" at bounding box center [150, 7] width 24 height 3
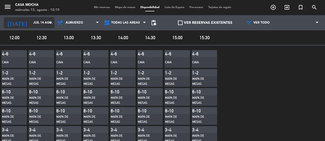
click at [31, 24] on input "jue. 14 ago." at bounding box center [51, 23] width 40 height 9
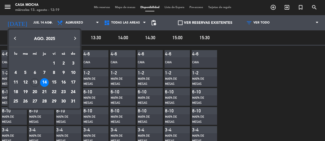
click at [44, 84] on div "14" at bounding box center [44, 82] width 9 height 9
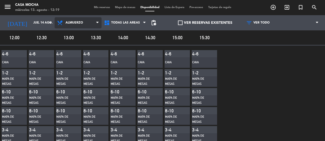
click at [75, 24] on span "Almuerzo" at bounding box center [74, 23] width 18 height 4
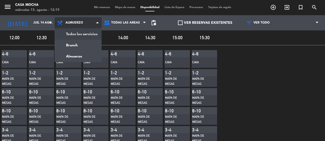
click at [77, 34] on main "menu Casa Mocha [DATE] 13. agosto - 12:19 Mis reservas Mapa de mesas Disponibil…" at bounding box center [162, 70] width 325 height 141
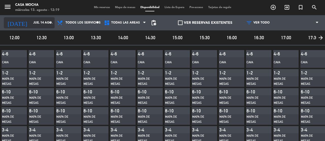
click at [31, 23] on input "jue. 14 ago." at bounding box center [51, 23] width 40 height 9
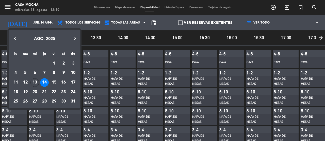
click at [47, 84] on div "14" at bounding box center [44, 82] width 9 height 9
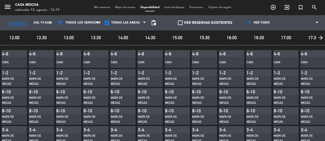
click at [95, 7] on span "Mis reservas" at bounding box center [101, 7] width 21 height 3
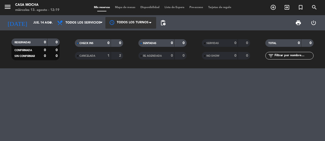
click at [124, 24] on div at bounding box center [130, 22] width 51 height 11
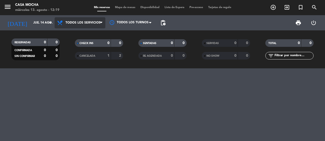
click at [97, 24] on span "Todos los servicios" at bounding box center [82, 23] width 35 height 4
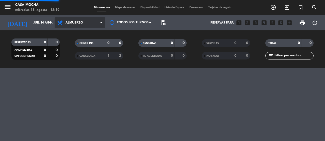
click at [83, 56] on div "menu Casa Mocha [DATE] 13. agosto - 12:19 Mis reservas Mapa de mesas Disponibil…" at bounding box center [162, 34] width 325 height 69
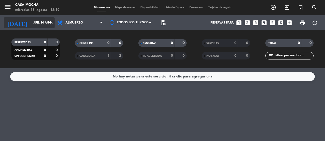
click at [31, 23] on input "jue. 14 ago." at bounding box center [51, 23] width 40 height 9
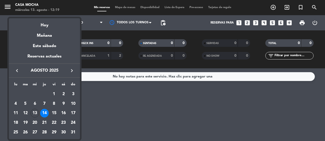
click at [46, 111] on div "14" at bounding box center [44, 113] width 9 height 9
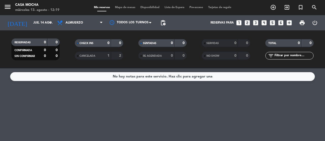
click at [116, 8] on span "Mapa de mesas" at bounding box center [124, 7] width 25 height 3
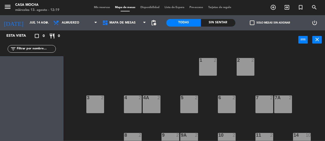
scroll to position [25, 0]
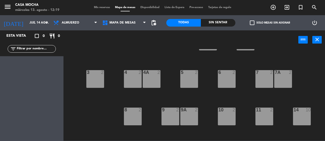
click at [130, 117] on div "8 2" at bounding box center [133, 117] width 18 height 18
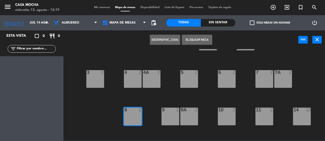
click at [163, 40] on button "[GEOGRAPHIC_DATA]" at bounding box center [165, 40] width 30 height 10
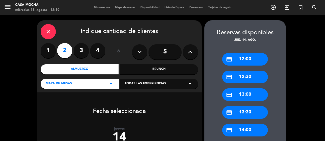
click at [82, 69] on div "Almuerzo" at bounding box center [80, 69] width 78 height 10
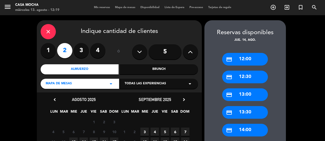
click at [95, 81] on div "MAPA DE MESAS arrow_drop_down" at bounding box center [80, 84] width 78 height 10
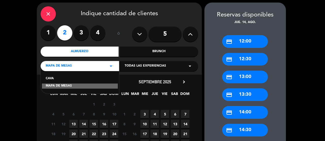
scroll to position [25, 0]
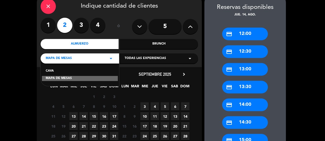
click at [103, 78] on div "MAPA DE MESAS" at bounding box center [80, 78] width 76 height 5
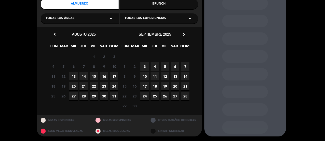
scroll to position [40, 0]
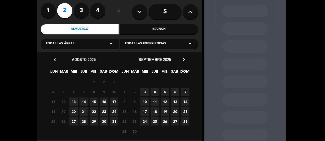
click at [90, 43] on div "Todas las áreas arrow_drop_down" at bounding box center [80, 44] width 78 height 10
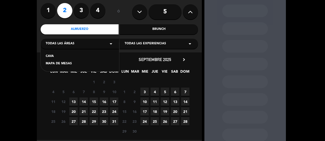
click at [66, 64] on div "MAPA DE MESAS" at bounding box center [80, 63] width 68 height 5
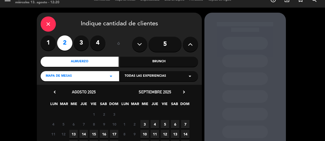
scroll to position [0, 0]
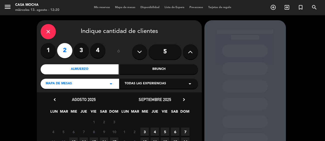
click at [159, 82] on span "Todas las experiencias" at bounding box center [145, 83] width 41 height 5
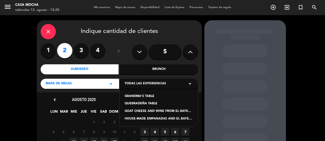
click at [149, 97] on div "GRANDMA'S TABLE" at bounding box center [159, 96] width 68 height 5
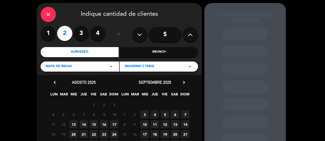
scroll to position [51, 0]
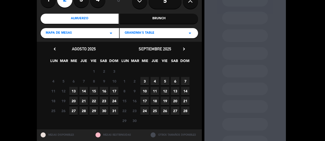
click at [85, 90] on span "14" at bounding box center [83, 91] width 8 height 8
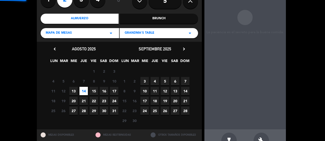
scroll to position [20, 0]
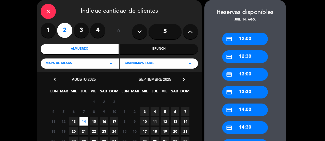
click at [247, 127] on div "credit_card 14:30" at bounding box center [245, 128] width 46 height 13
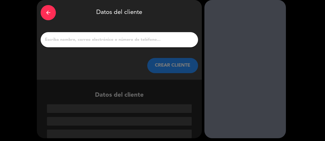
click at [96, 39] on input "1" at bounding box center [119, 39] width 150 height 7
paste input "[PERSON_NAME]"
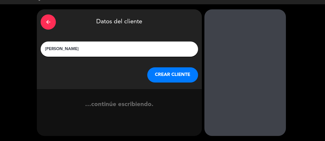
scroll to position [11, 0]
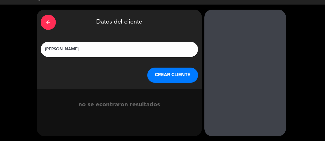
type input "[PERSON_NAME]"
click at [171, 74] on button "CREAR CLIENTE" at bounding box center [172, 75] width 51 height 15
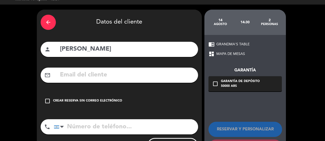
click at [72, 74] on input "text" at bounding box center [126, 75] width 135 height 10
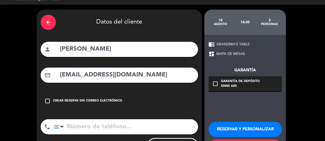
type input "[EMAIL_ADDRESS][DOMAIN_NAME]"
click at [73, 124] on input "tel" at bounding box center [126, 127] width 144 height 15
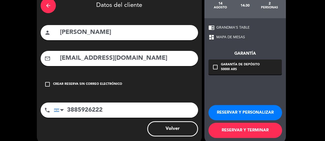
scroll to position [36, 0]
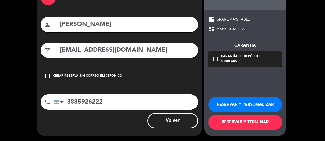
type input "3885926222"
click at [214, 60] on icon "check_box_outline_blank" at bounding box center [215, 59] width 6 height 6
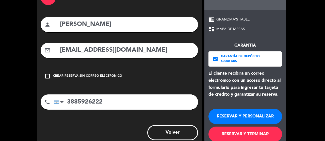
scroll to position [47, 0]
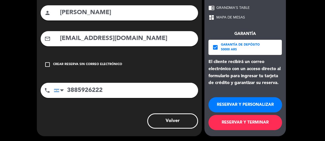
click at [249, 103] on button "RESERVAR Y PERSONALIZAR" at bounding box center [245, 104] width 74 height 15
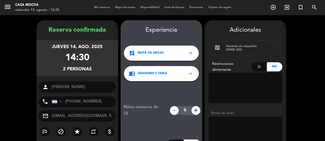
scroll to position [0, 0]
click at [17, 33] on booking-confirmed "Reserva confirmada [DATE] 14:30 2 personas person [PERSON_NAME] phone [GEOGRAPH…" at bounding box center [162, 109] width 315 height 178
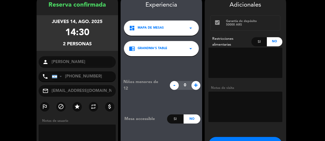
scroll to position [61, 0]
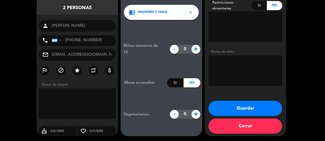
click at [253, 109] on button "Guardar" at bounding box center [245, 108] width 74 height 15
